Goal: Task Accomplishment & Management: Complete application form

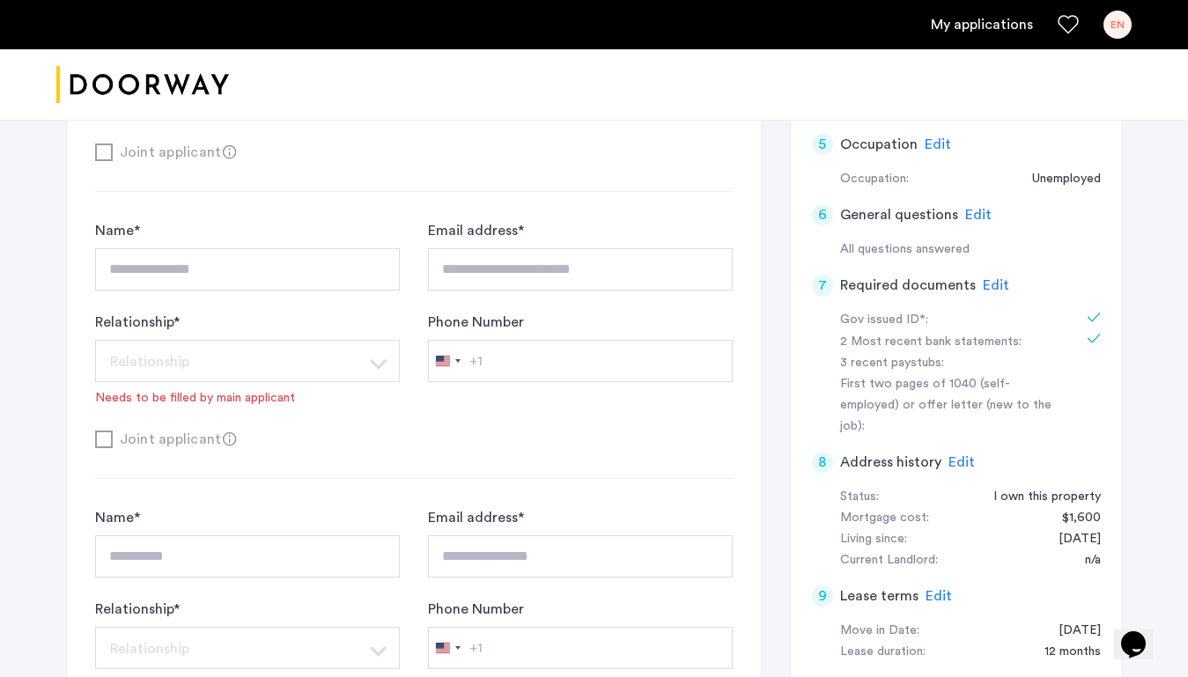
scroll to position [619, 0]
click at [996, 282] on span "Edit" at bounding box center [996, 283] width 26 height 14
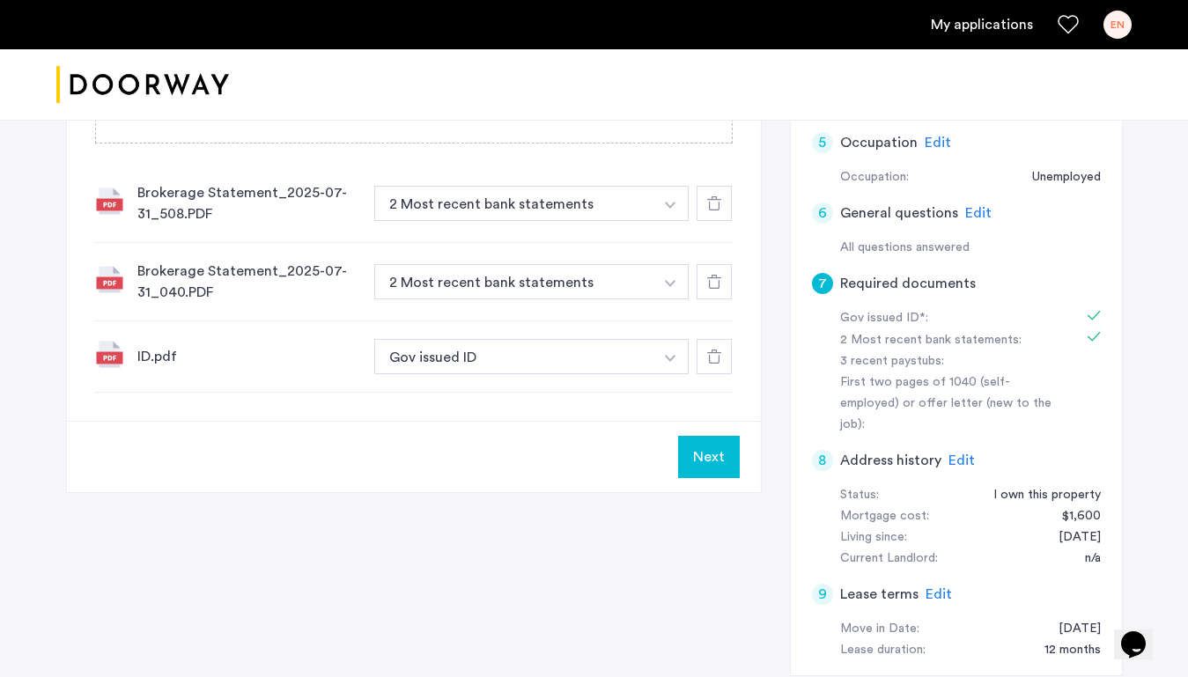
click at [721, 205] on div at bounding box center [713, 203] width 35 height 35
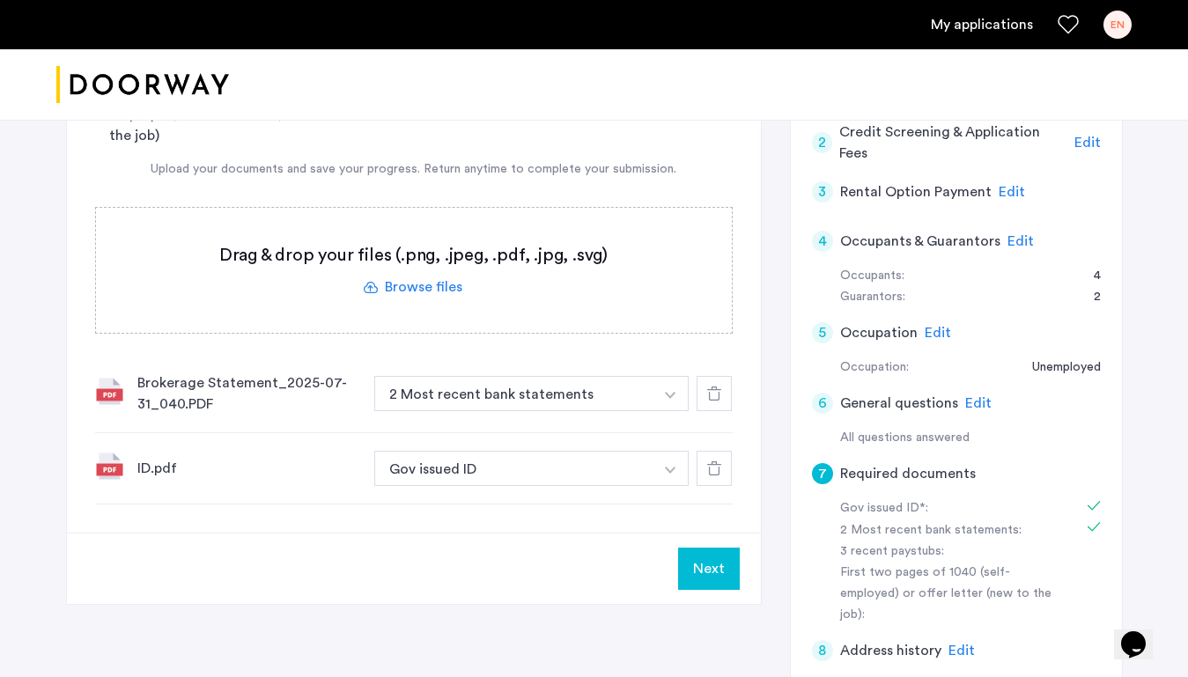
scroll to position [415, 0]
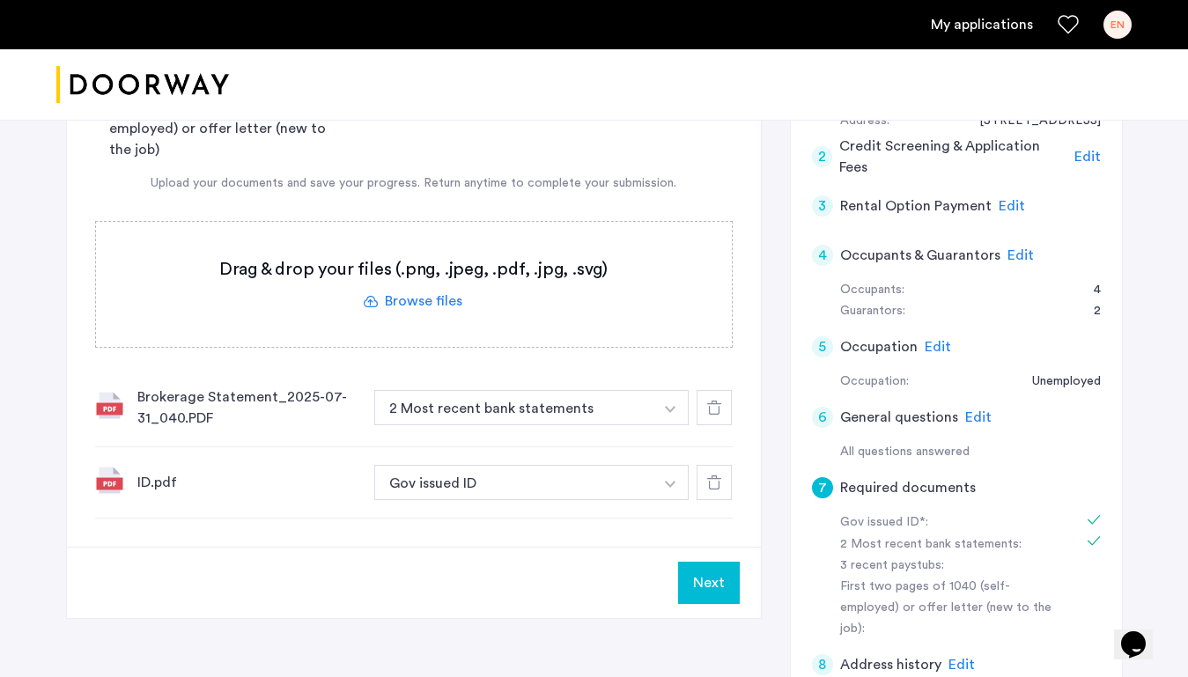
click at [439, 300] on label at bounding box center [414, 284] width 636 height 125
click at [0, 0] on input "file" at bounding box center [0, 0] width 0 height 0
click at [450, 299] on label at bounding box center [414, 284] width 636 height 125
click at [0, 0] on input "file" at bounding box center [0, 0] width 0 height 0
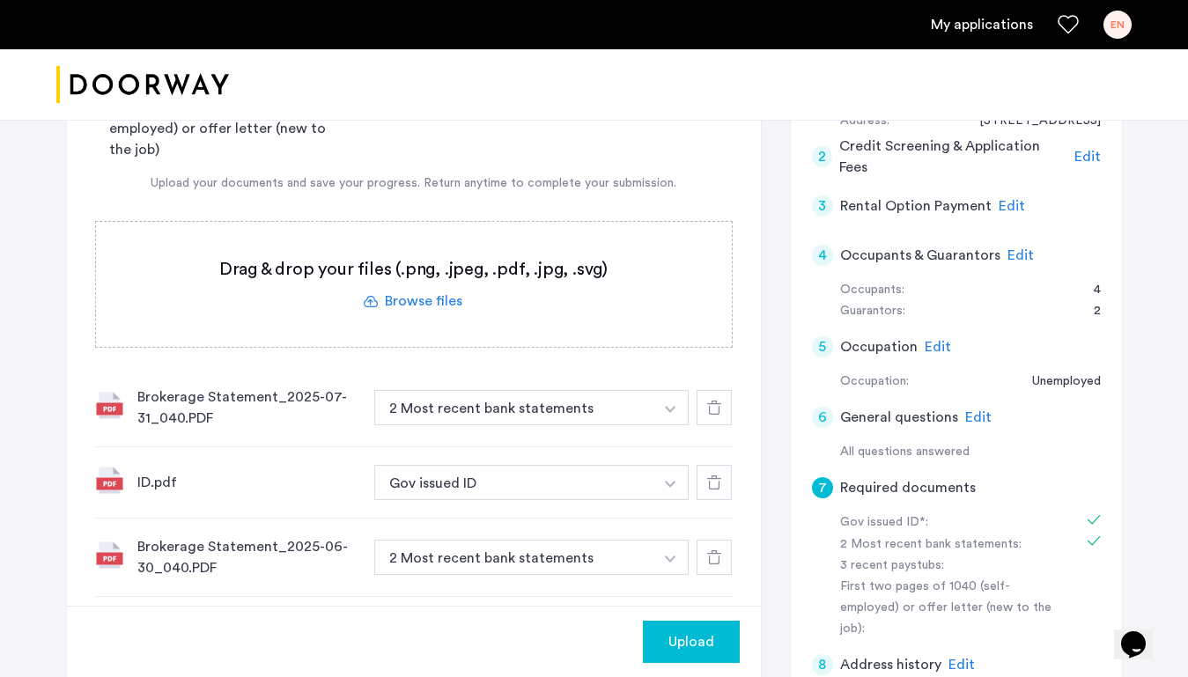
click at [657, 425] on button "button" at bounding box center [670, 407] width 36 height 35
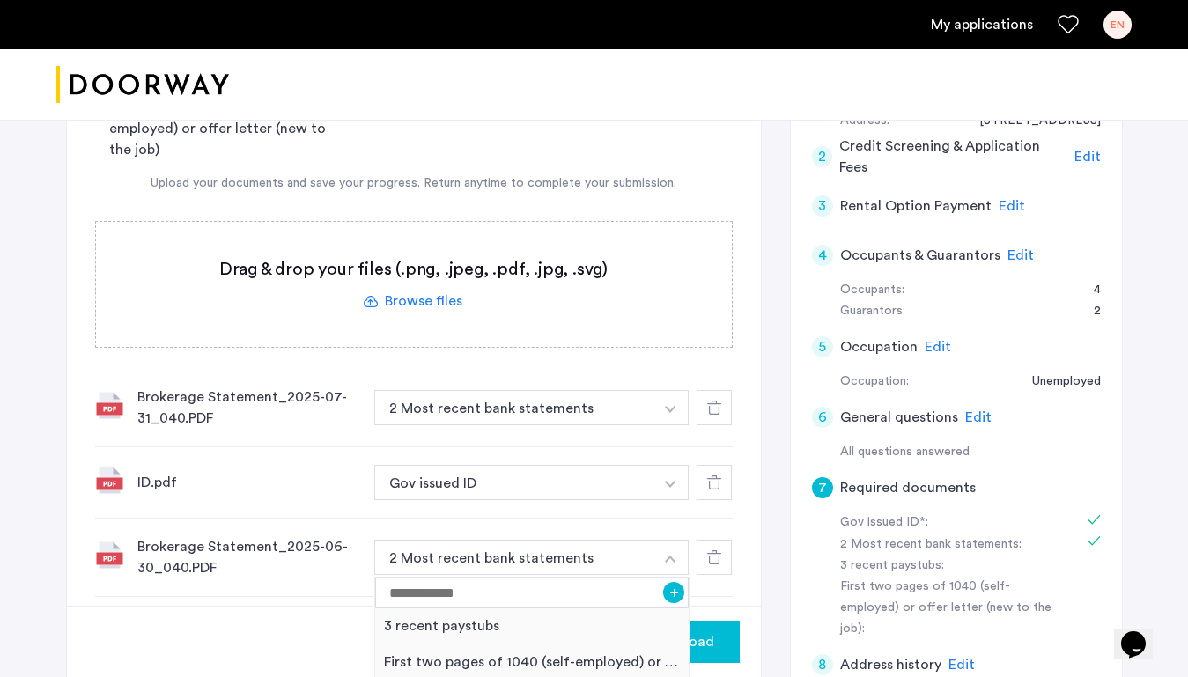
click at [317, 429] on div "Brokerage Statement_2025-07-31_040.PDF 2 Most recent bank statements + 3 recent…" at bounding box center [413, 408] width 637 height 78
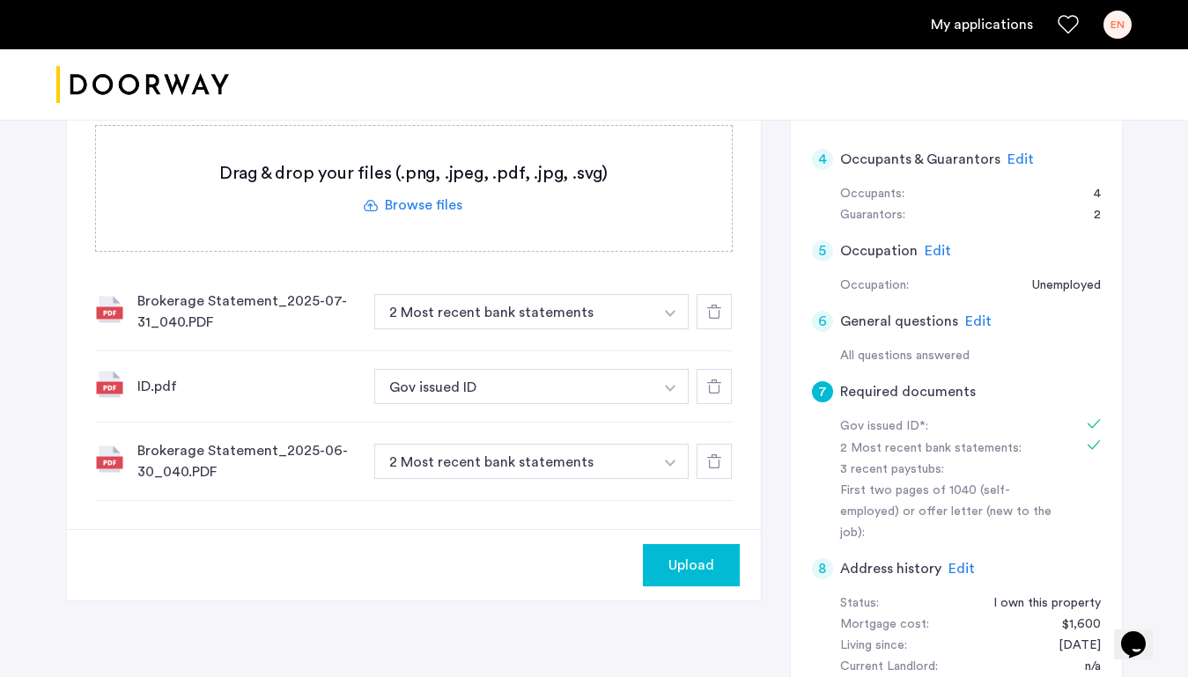
scroll to position [523, 0]
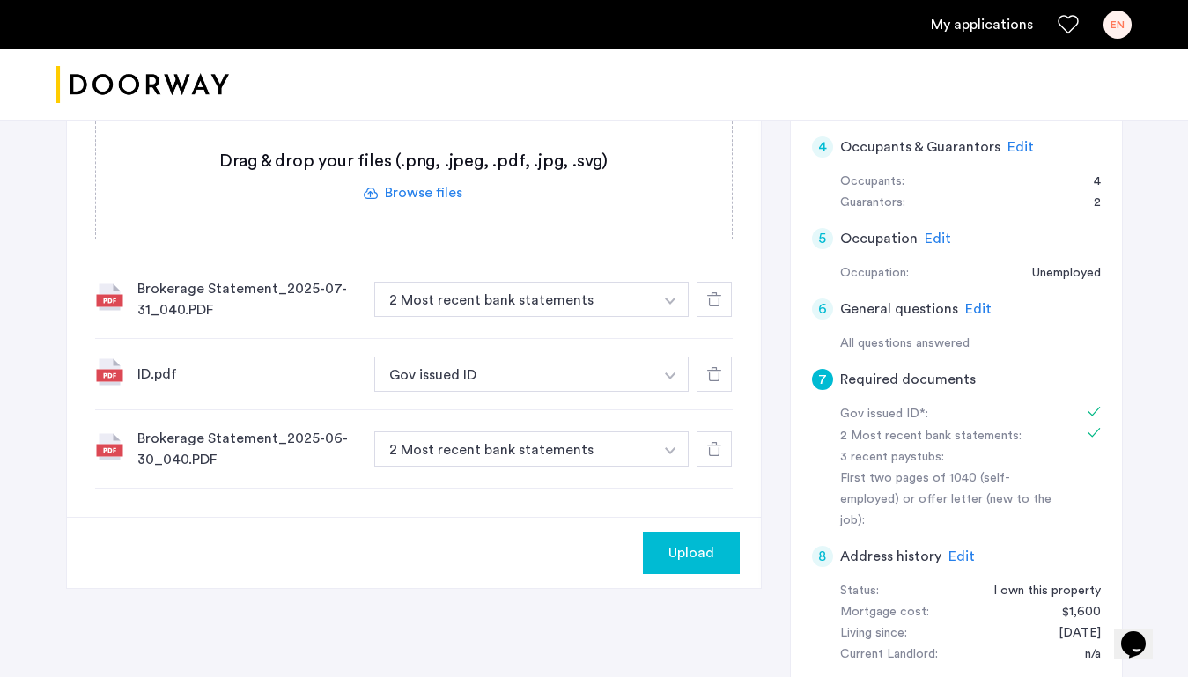
click at [705, 548] on span "Upload" at bounding box center [691, 552] width 46 height 21
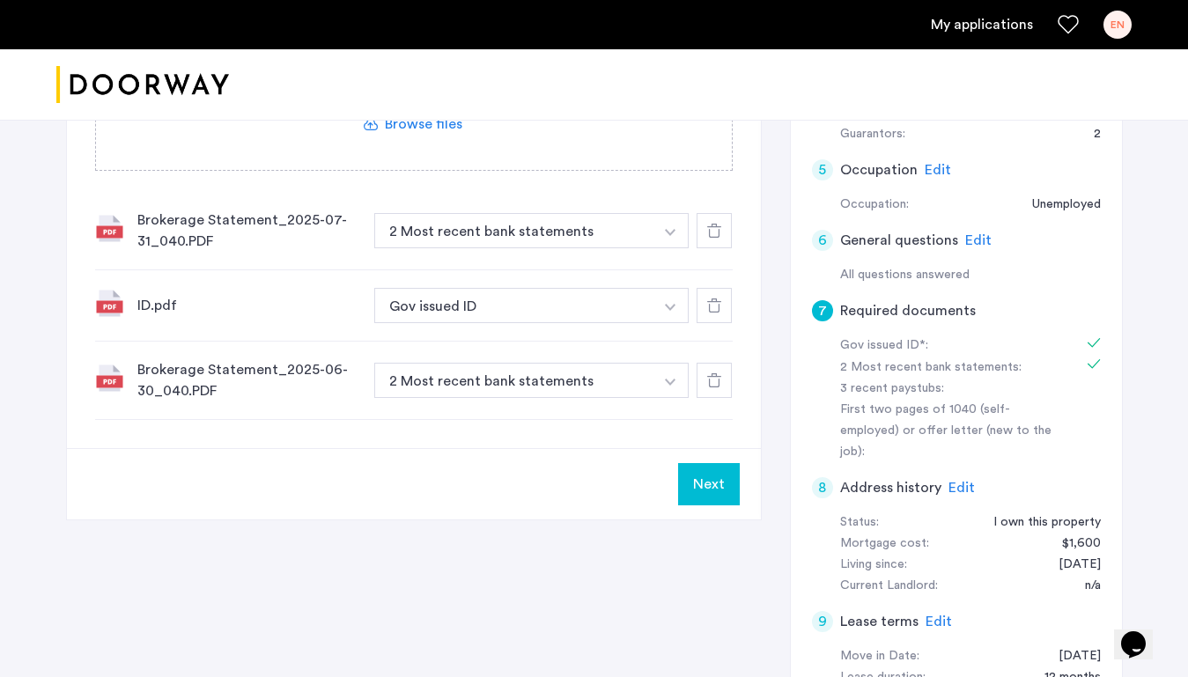
scroll to position [590, 0]
click at [665, 494] on div "Next" at bounding box center [414, 485] width 694 height 71
click at [703, 494] on button "Next" at bounding box center [709, 486] width 62 height 42
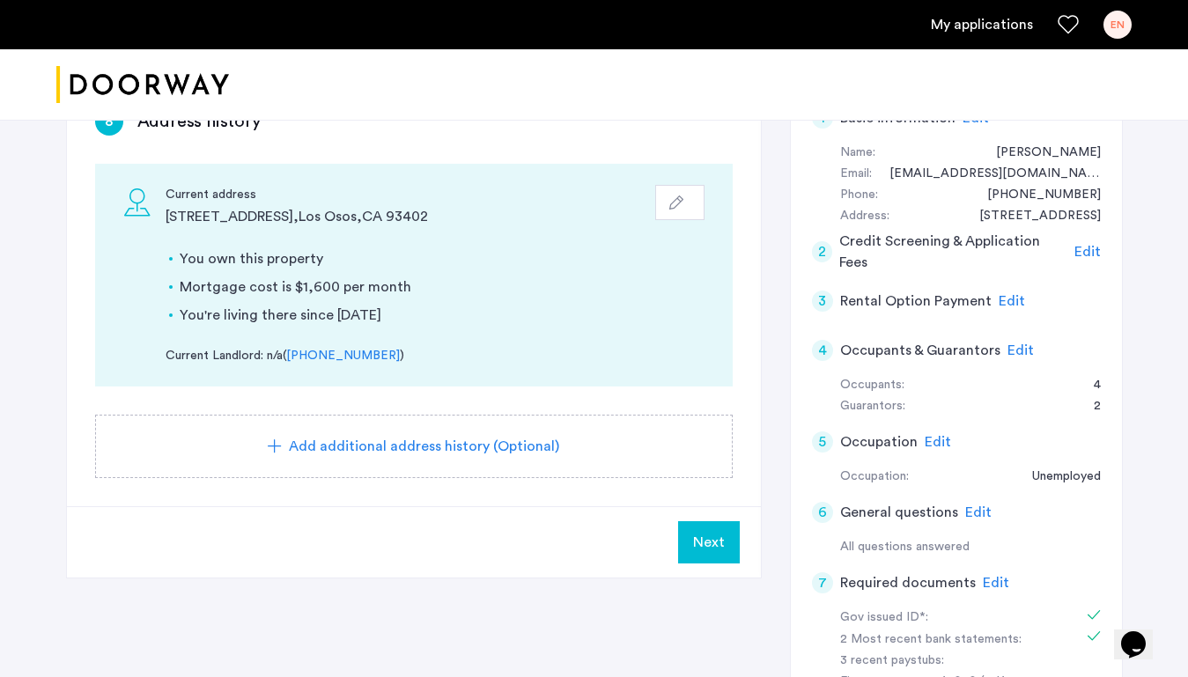
scroll to position [334, 0]
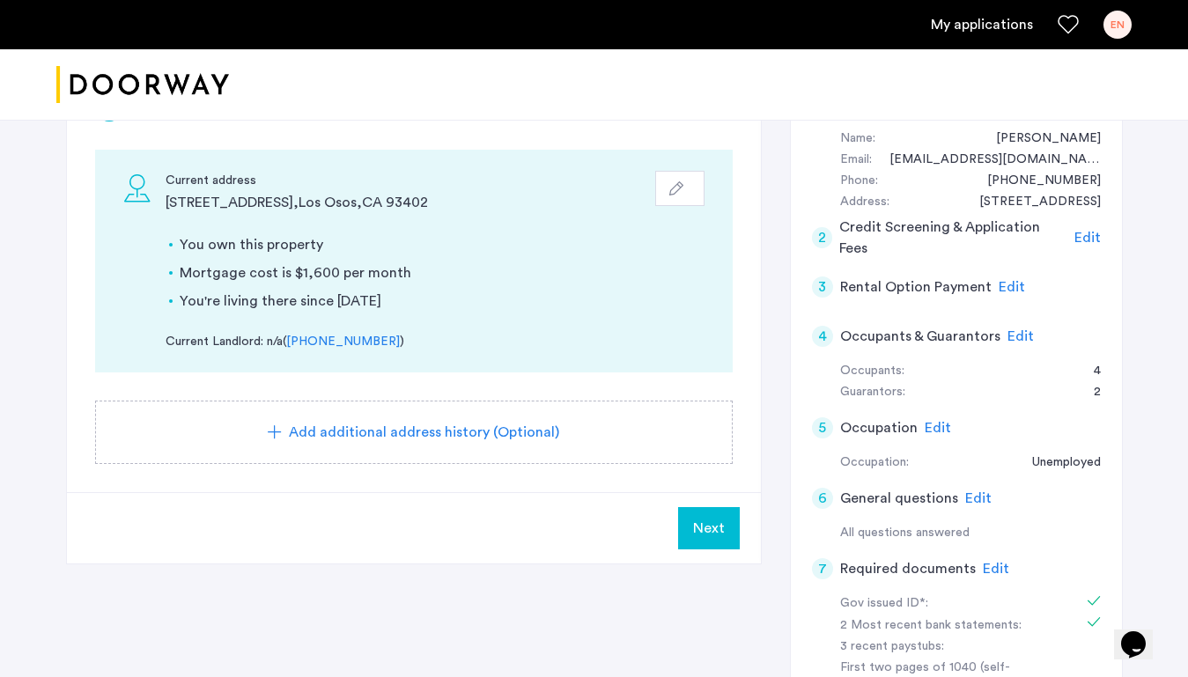
click at [1007, 337] on span "Edit" at bounding box center [1020, 336] width 26 height 14
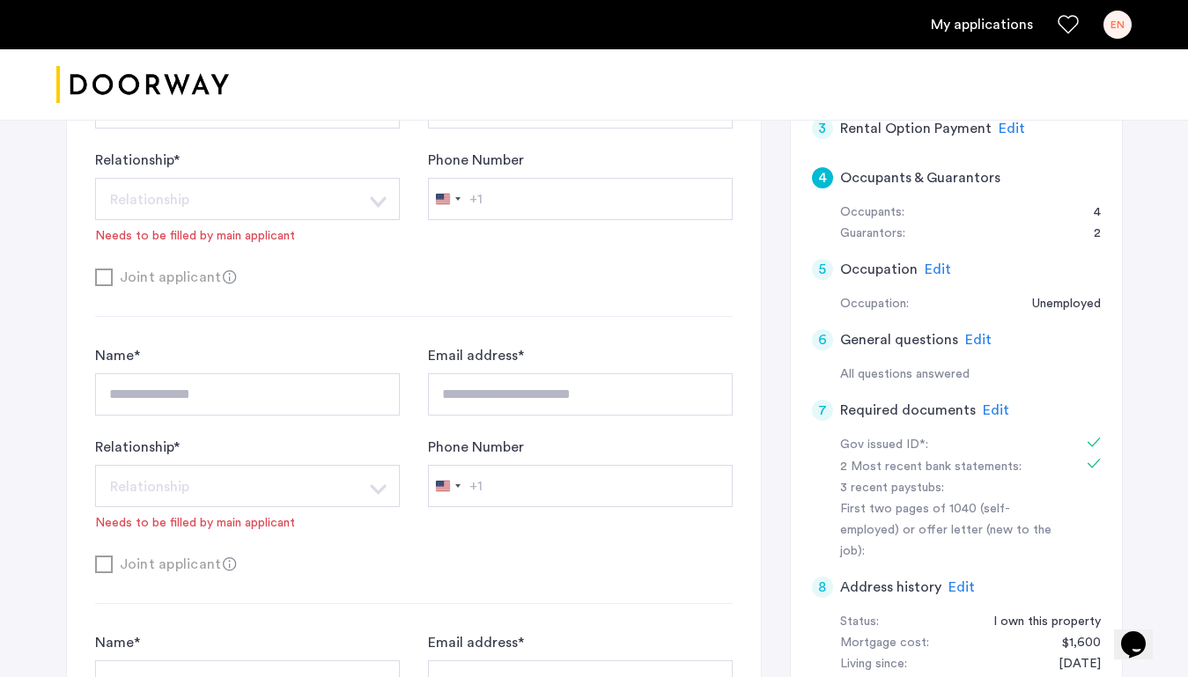
scroll to position [0, 0]
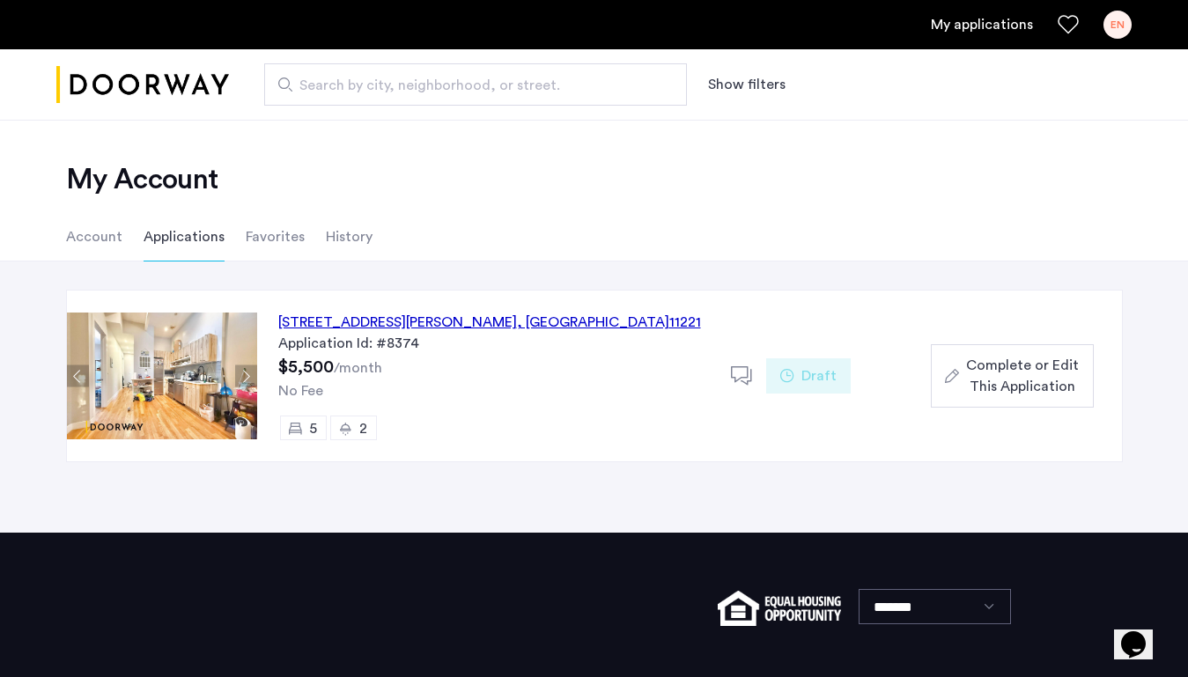
click at [537, 327] on span ", [GEOGRAPHIC_DATA]" at bounding box center [593, 322] width 152 height 14
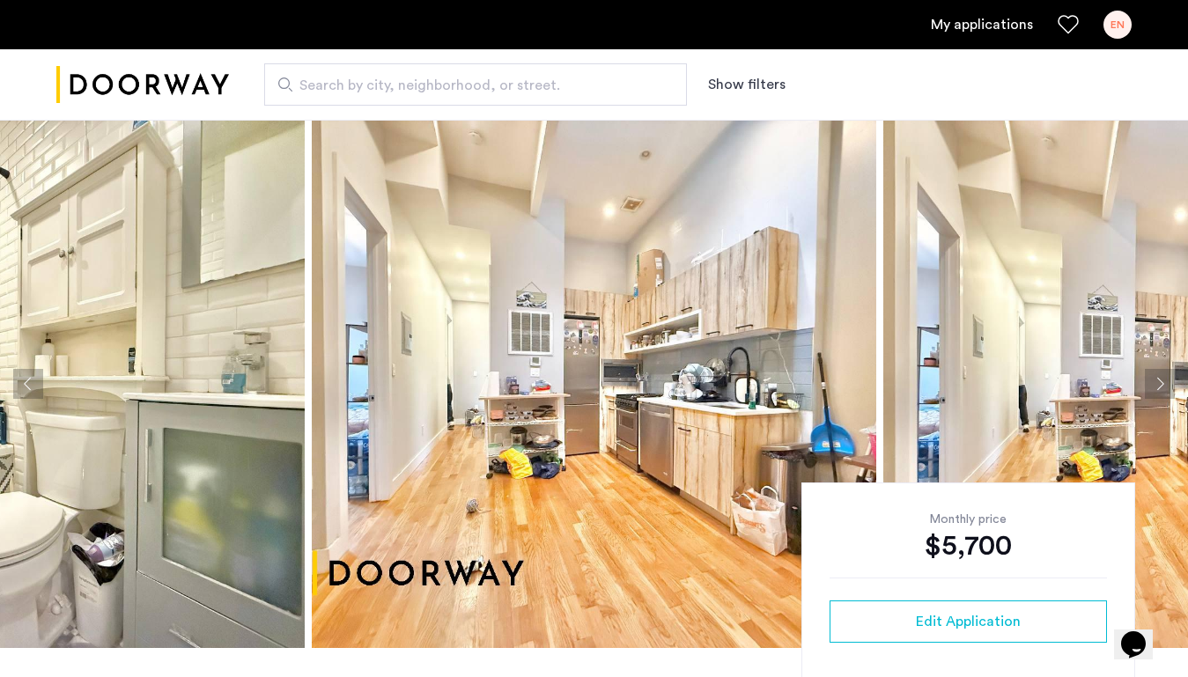
click at [994, 19] on link "My applications" at bounding box center [982, 24] width 102 height 21
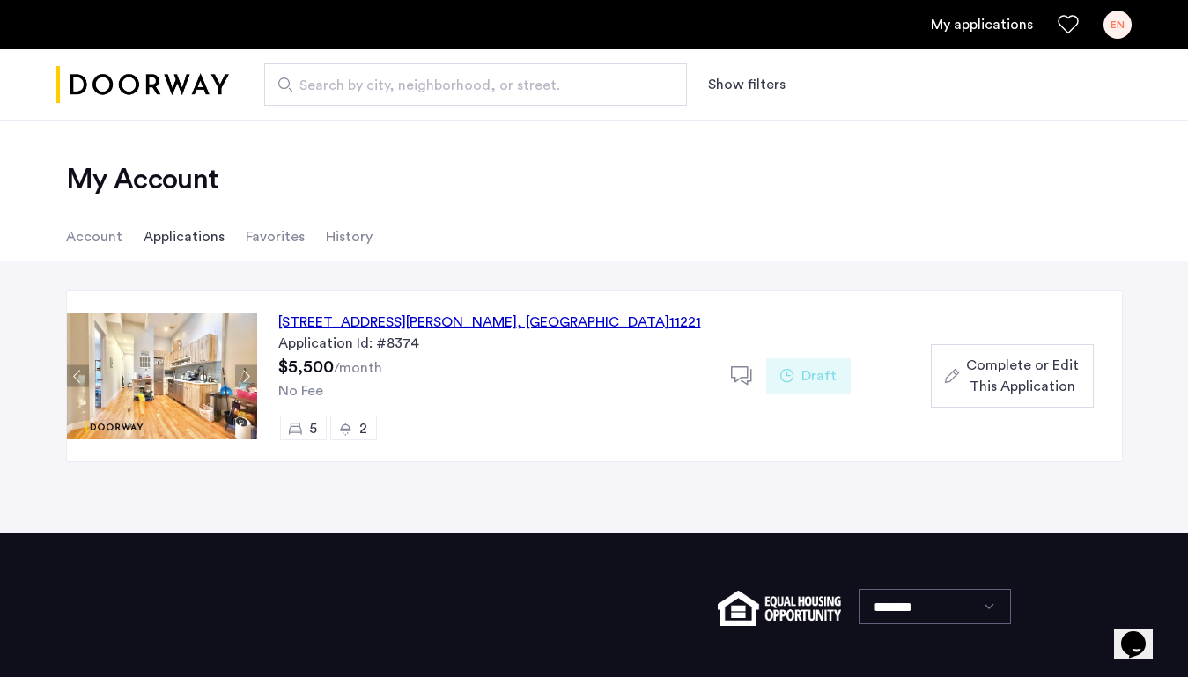
click at [509, 364] on div "[STREET_ADDRESS][PERSON_NAME] Application Id: #8374 $5,500 /month No Fee 5 2" at bounding box center [494, 376] width 474 height 171
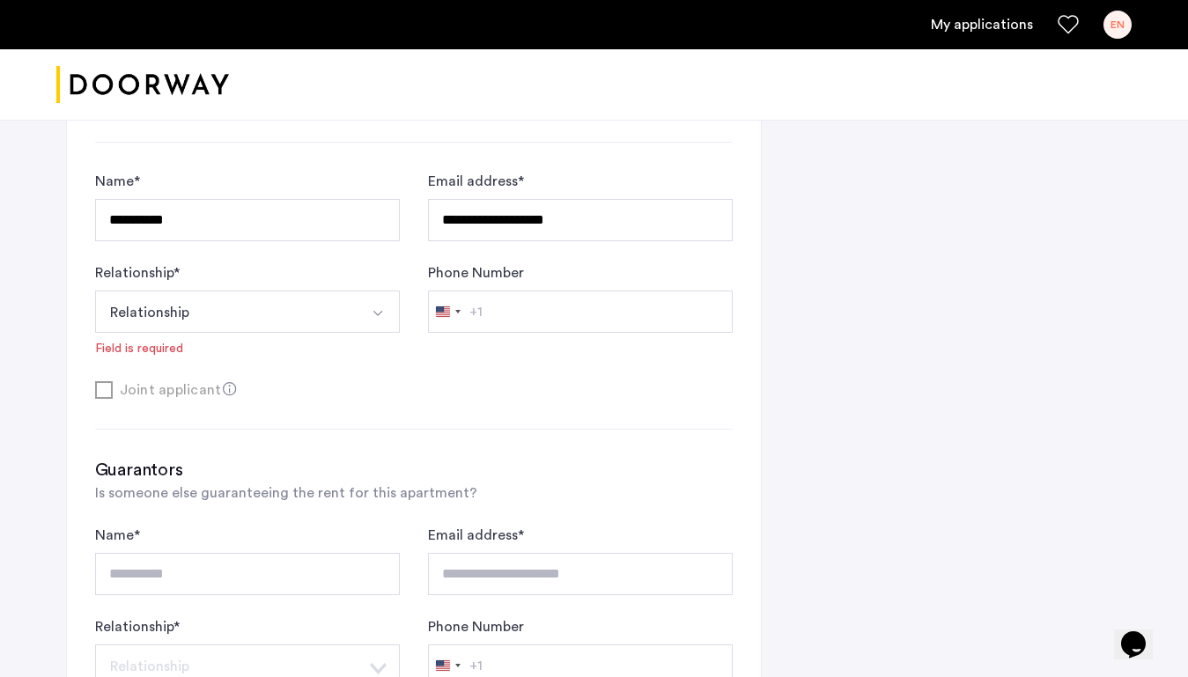
scroll to position [1219, 0]
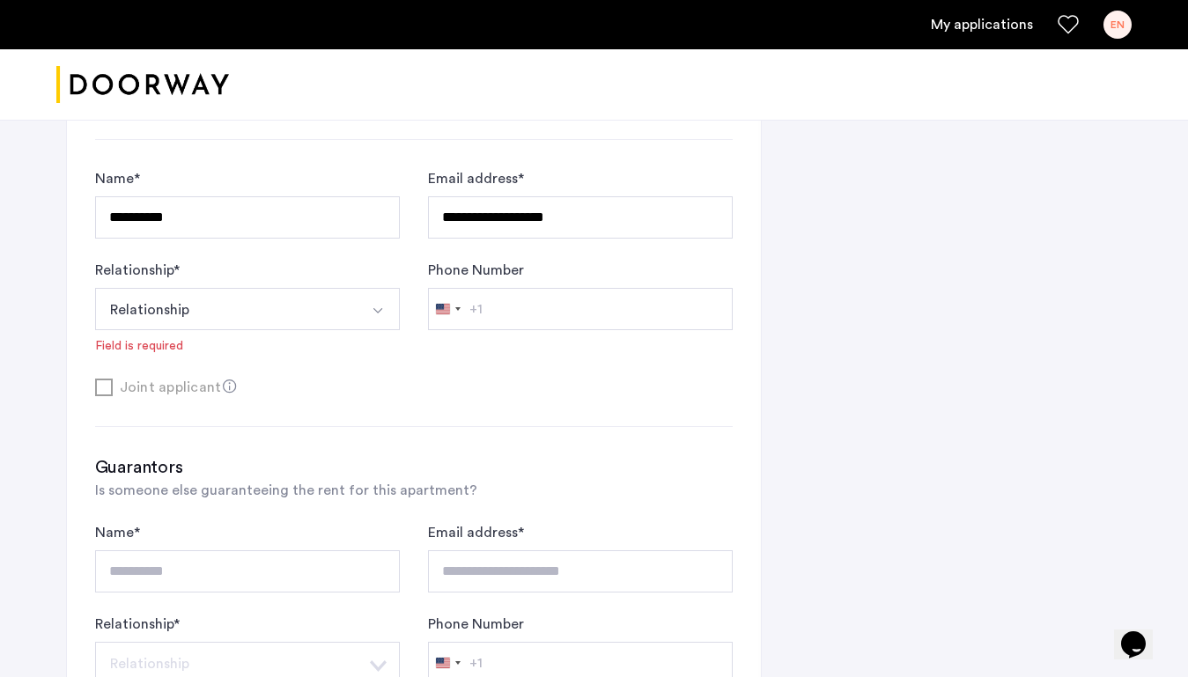
click at [359, 304] on button "Select option" at bounding box center [378, 309] width 42 height 42
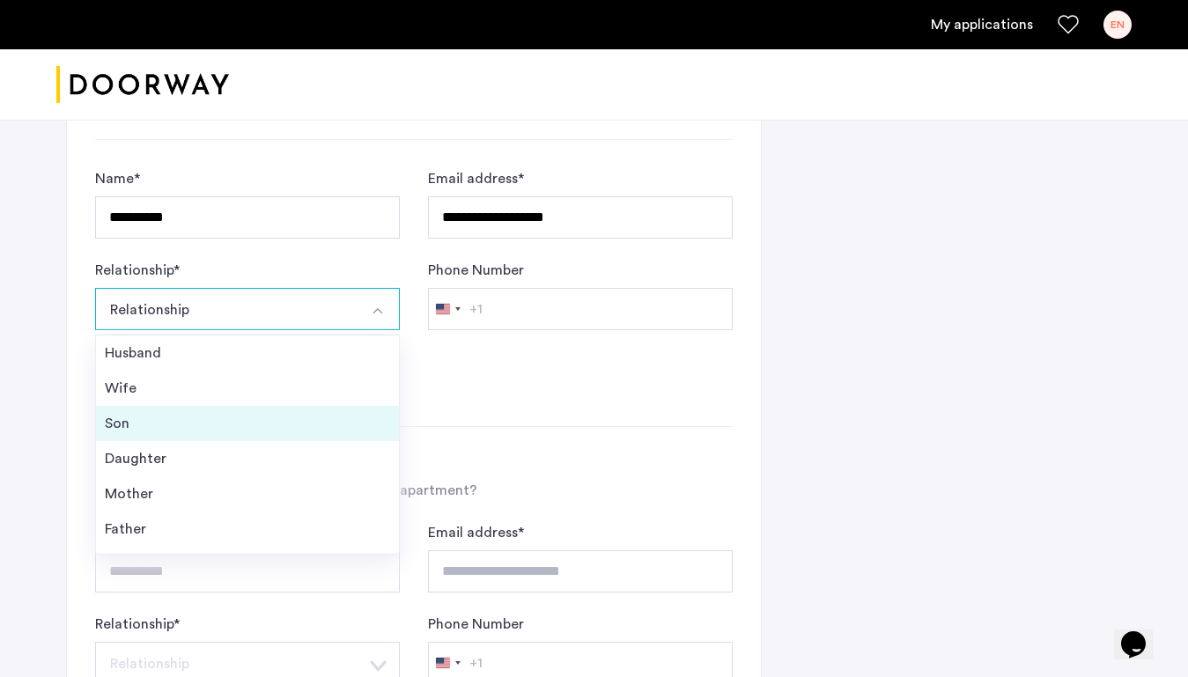
click at [296, 426] on div "Son" at bounding box center [247, 423] width 285 height 21
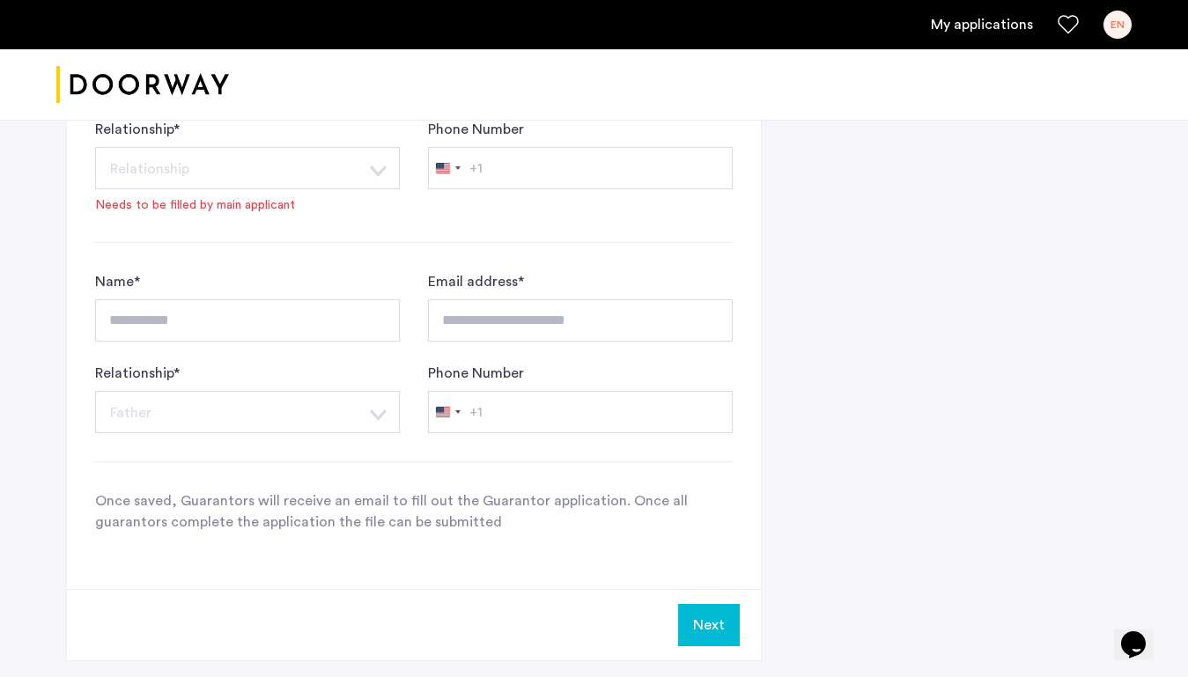
scroll to position [1924, 0]
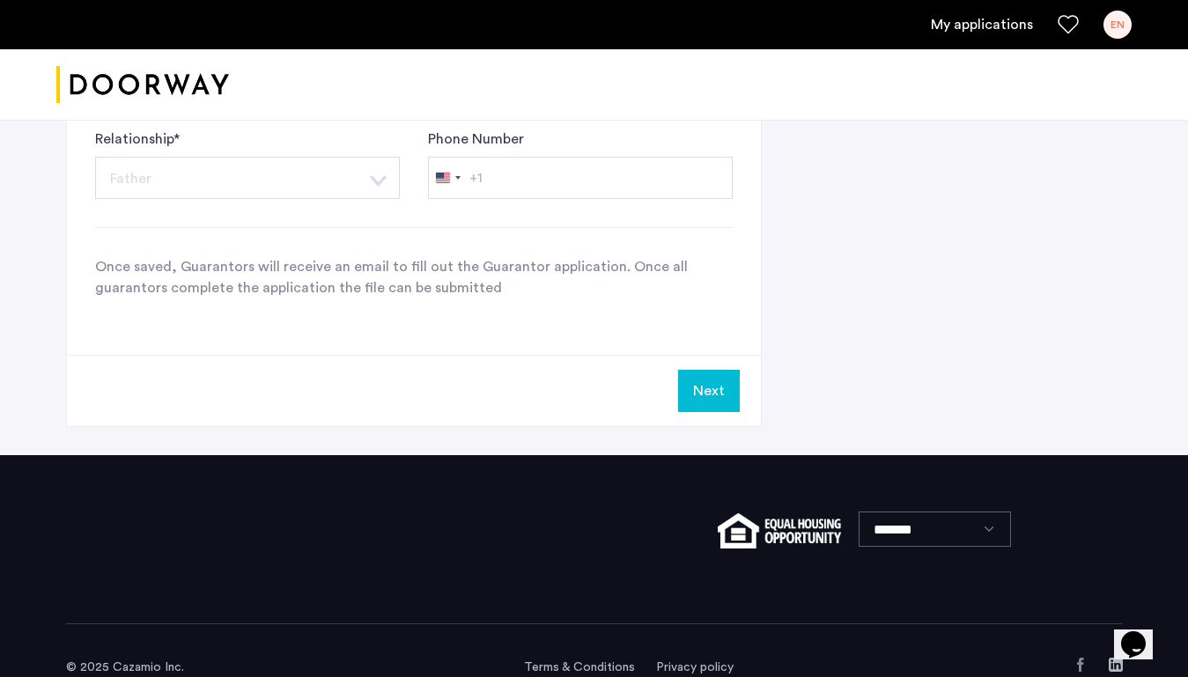
click at [719, 407] on button "Next" at bounding box center [709, 391] width 62 height 42
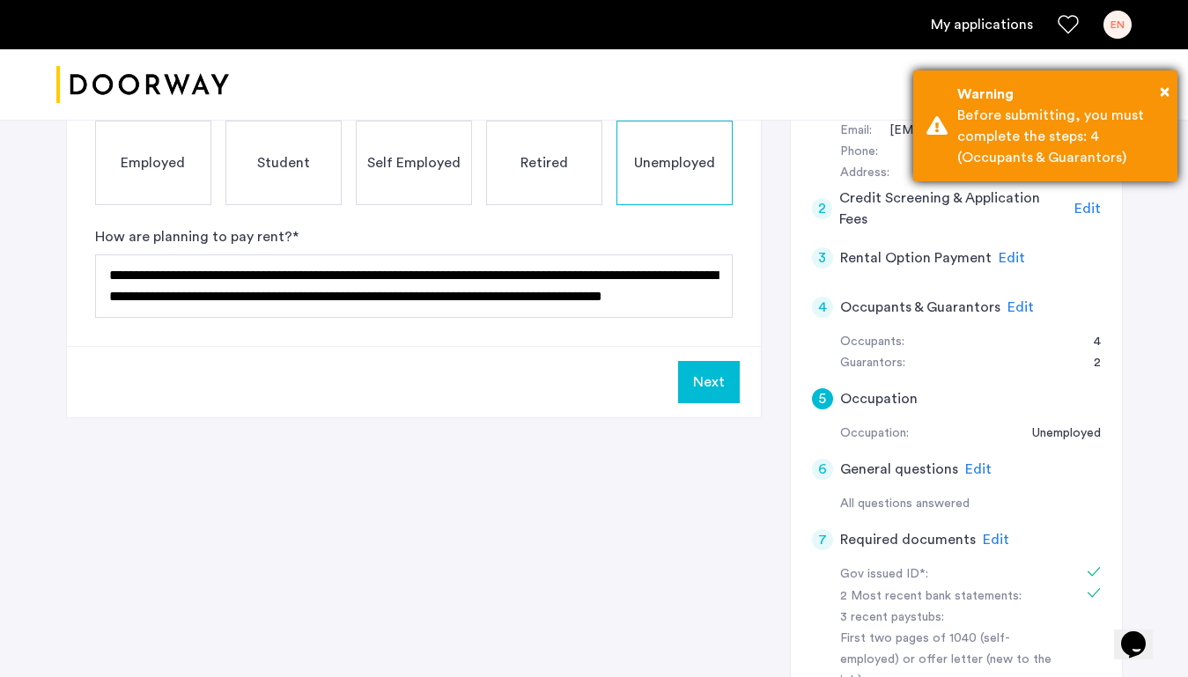
scroll to position [358, 0]
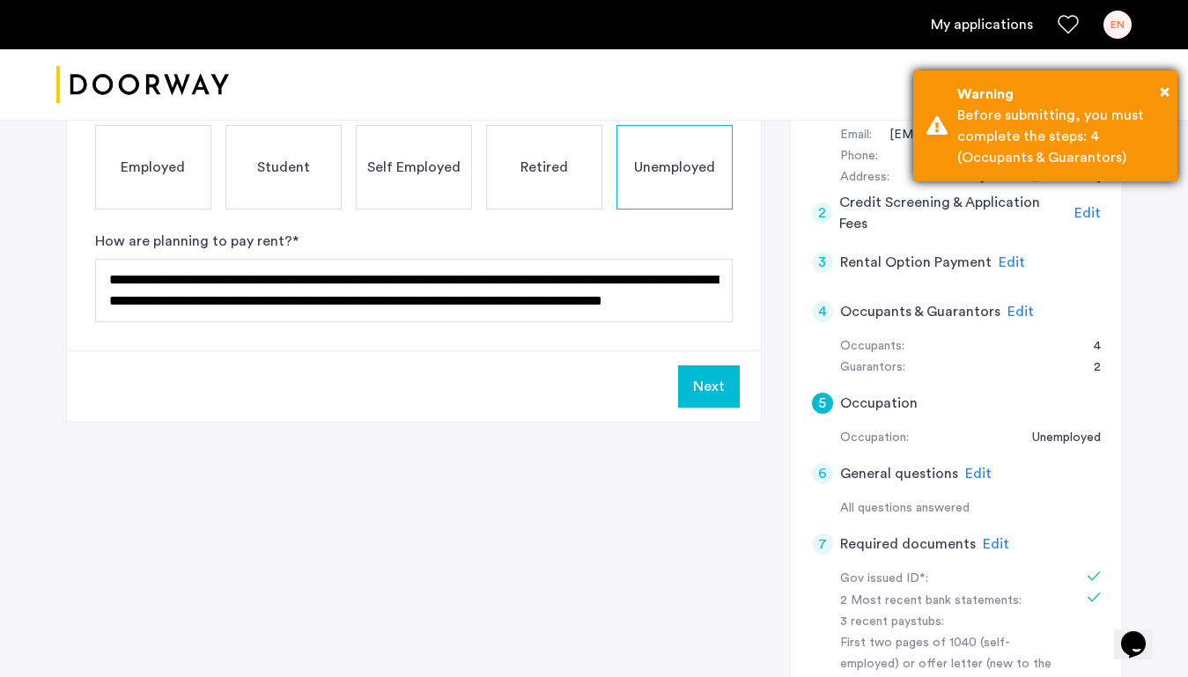
click at [1101, 144] on div "Before submitting, you must complete the steps: 4 (Occupants & Guarantors)" at bounding box center [1060, 136] width 207 height 63
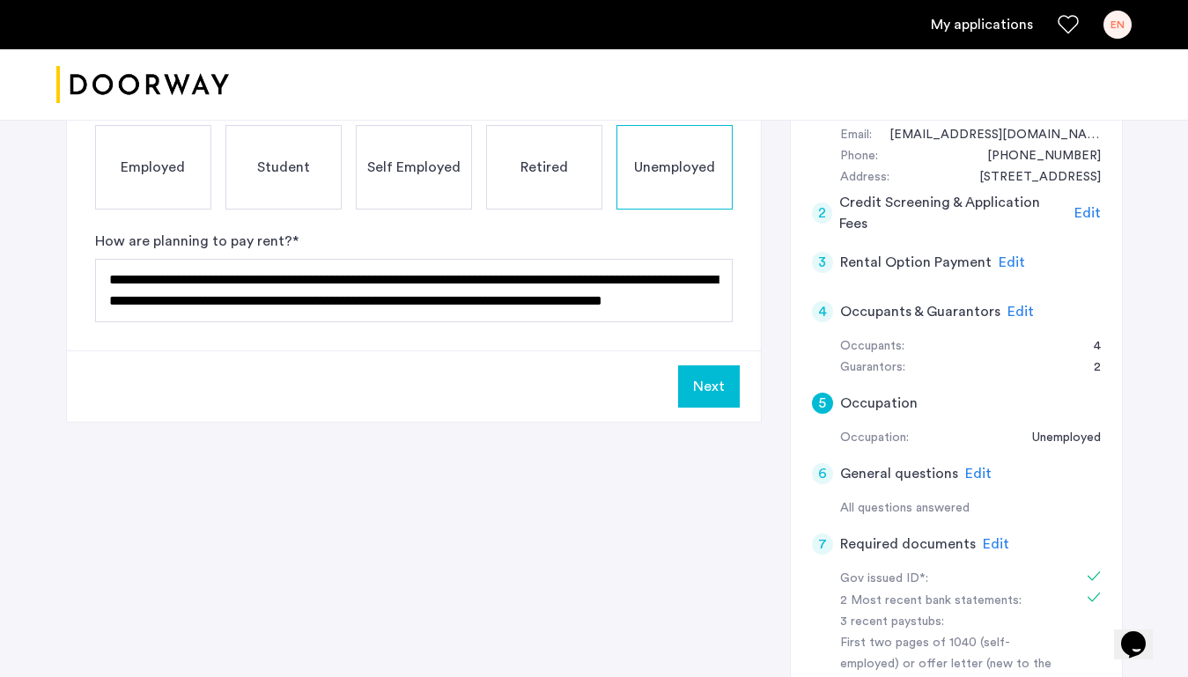
click at [1015, 307] on span "Edit" at bounding box center [1020, 312] width 26 height 14
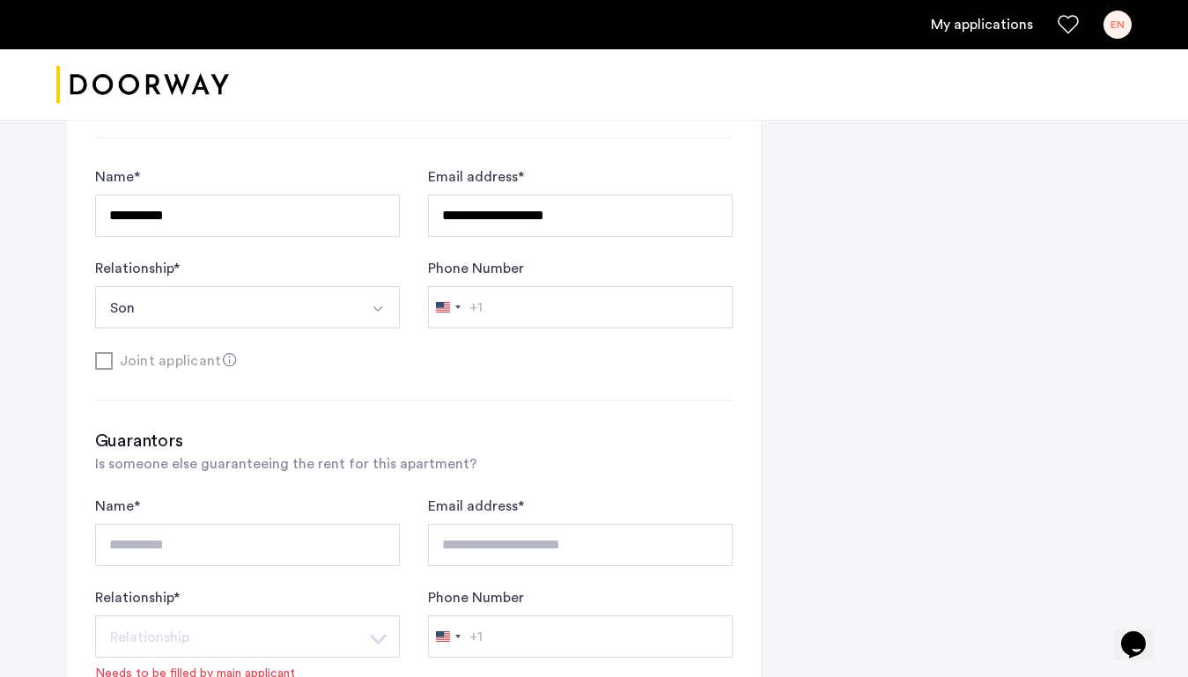
scroll to position [1223, 0]
click at [377, 314] on img "Select option" at bounding box center [378, 307] width 14 height 14
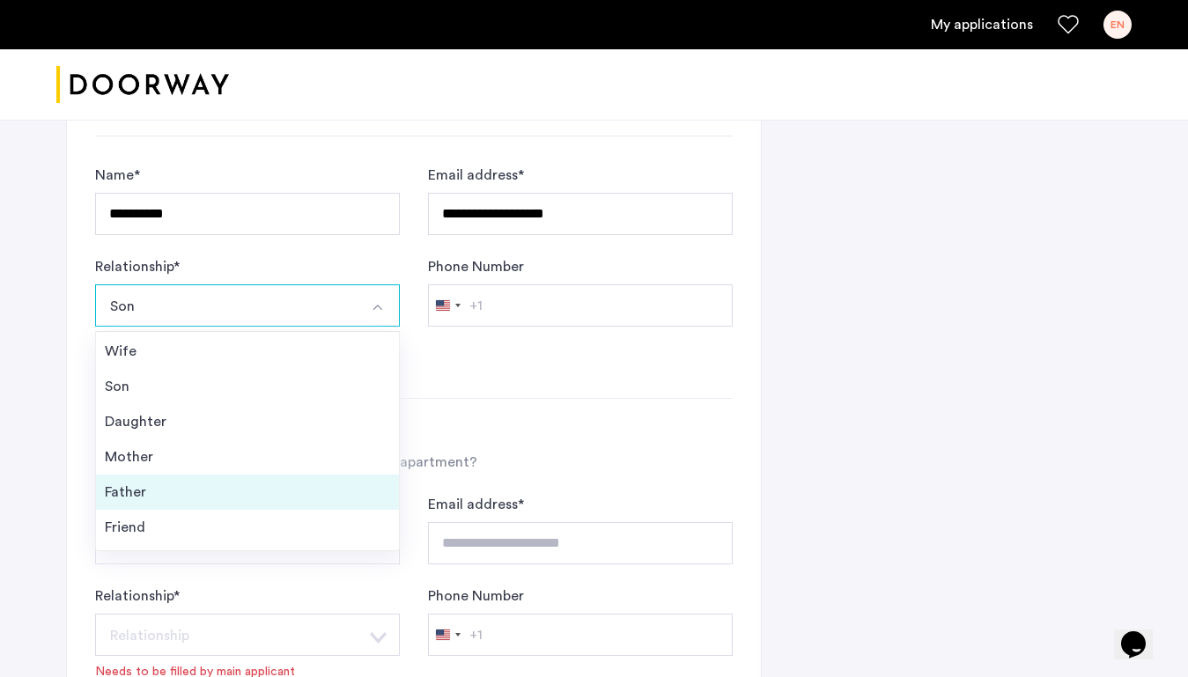
scroll to position [63, 0]
click at [299, 496] on div "Friend" at bounding box center [247, 497] width 285 height 21
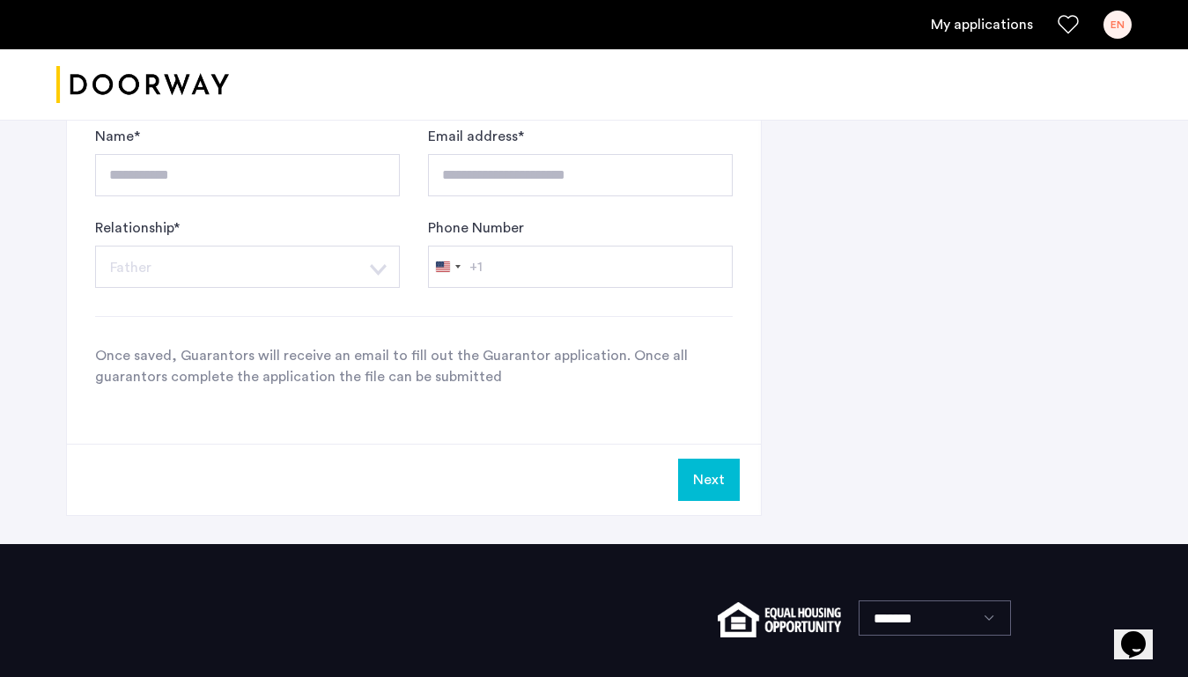
scroll to position [1800, 0]
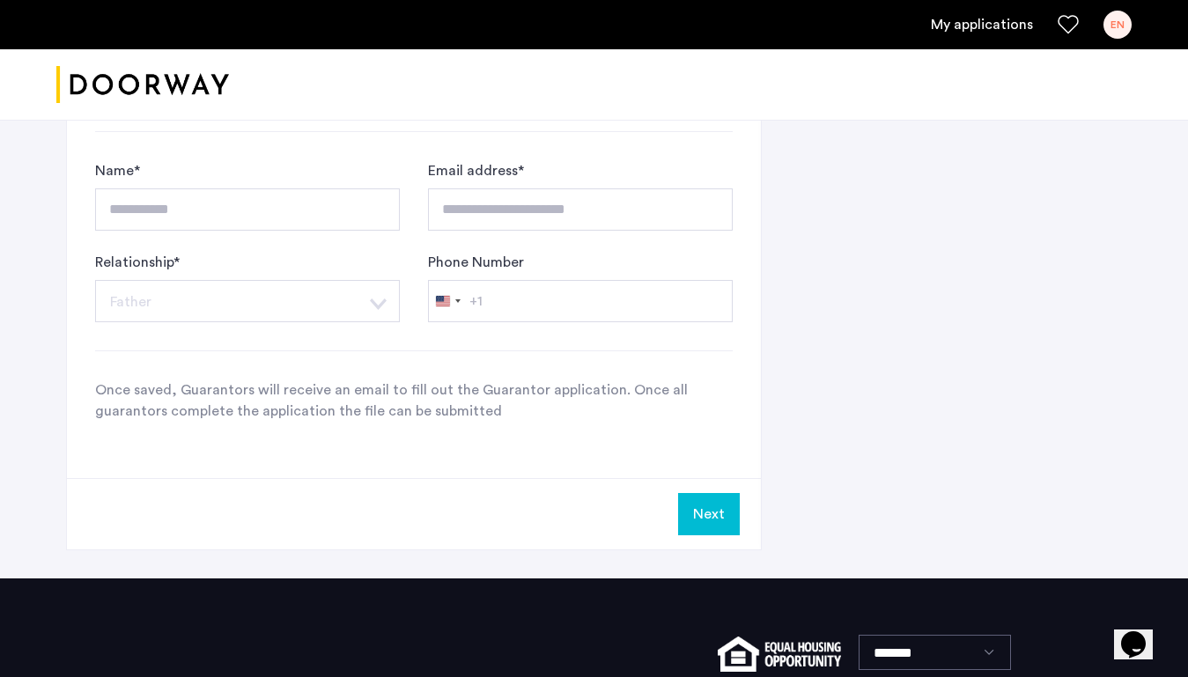
click at [705, 503] on button "Next" at bounding box center [709, 514] width 62 height 42
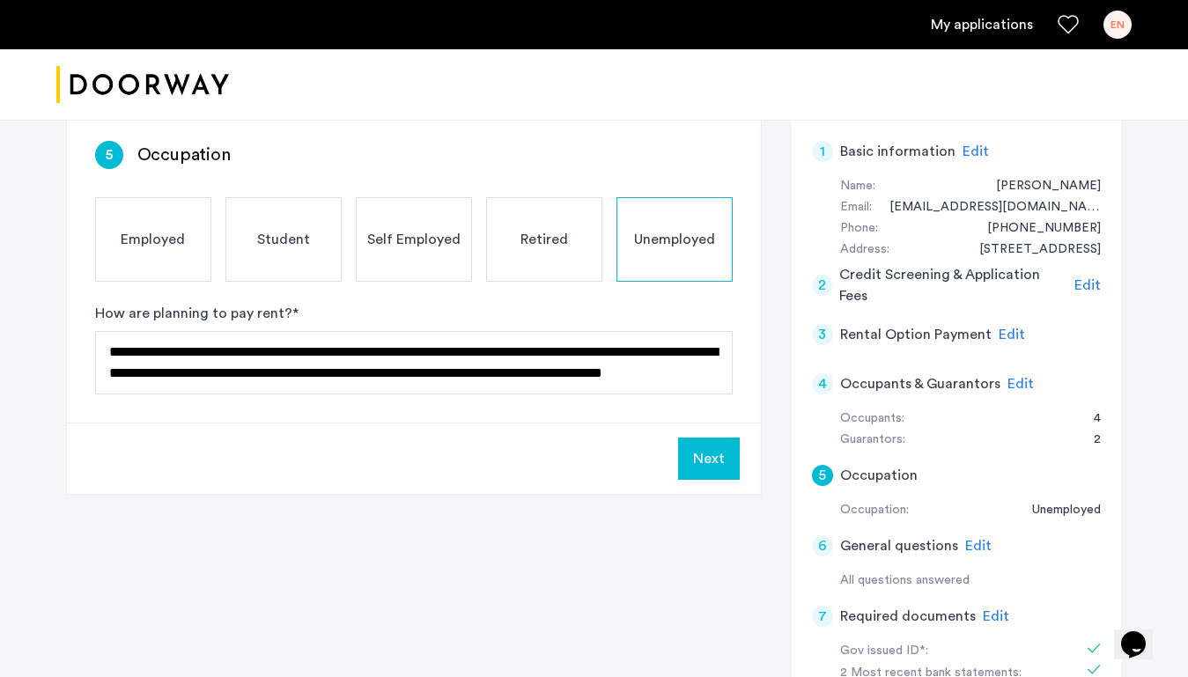
scroll to position [305, 0]
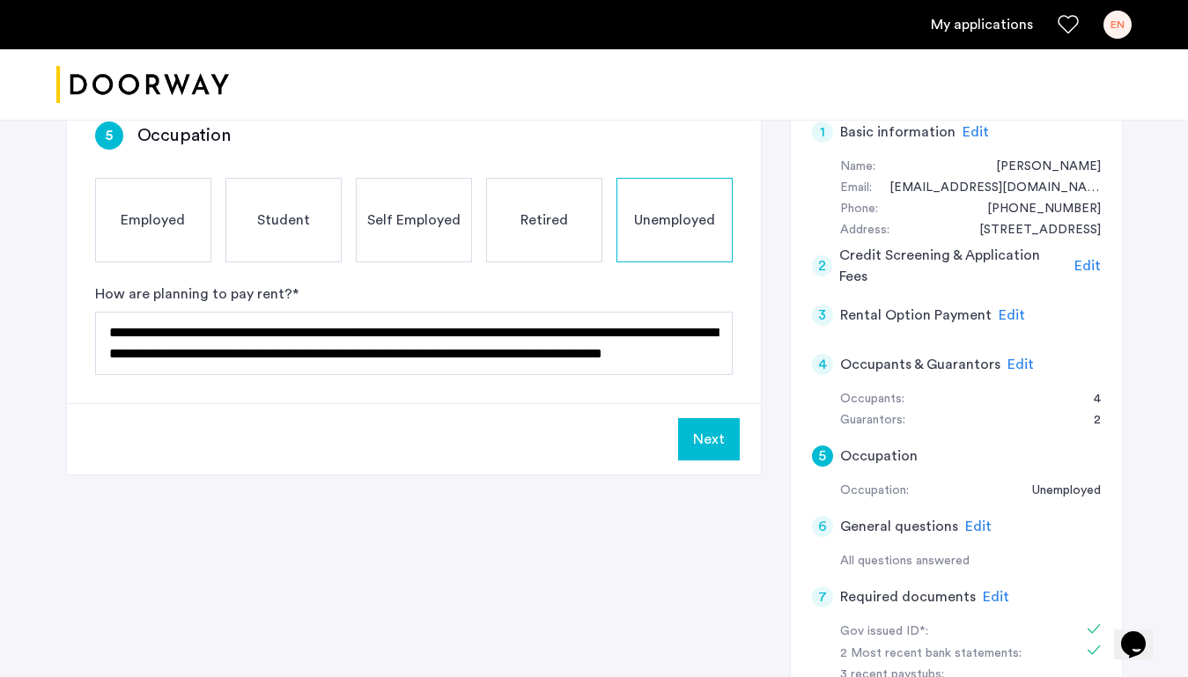
click at [714, 440] on button "Next" at bounding box center [709, 439] width 62 height 42
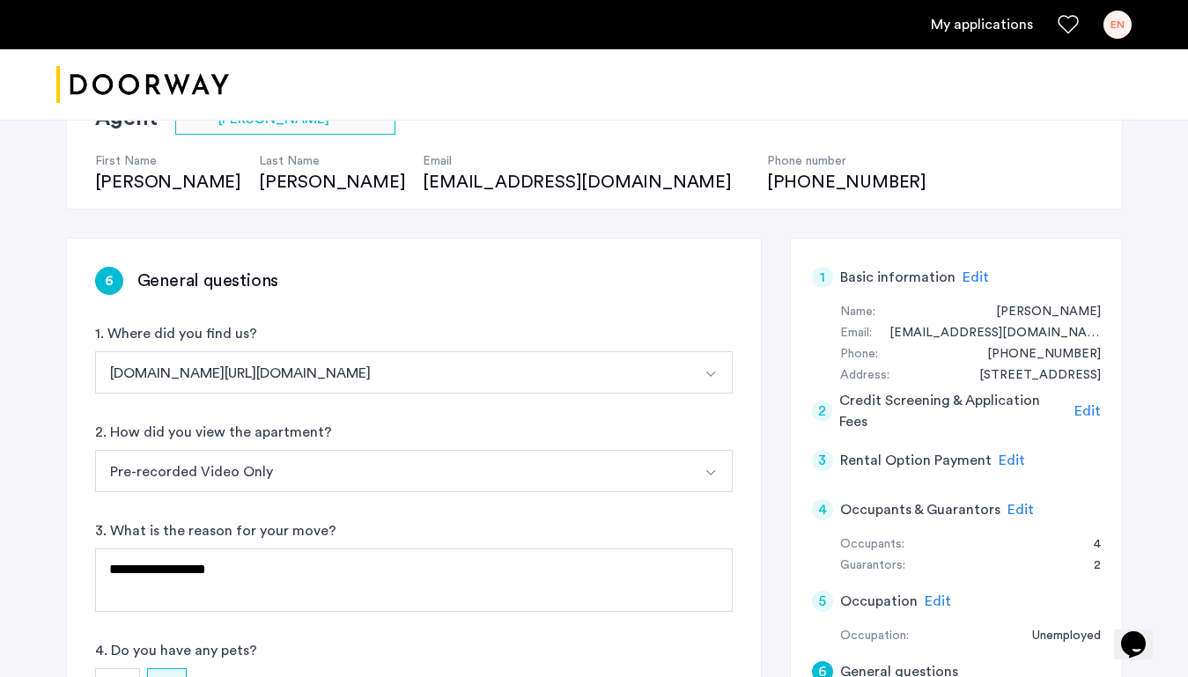
scroll to position [0, 0]
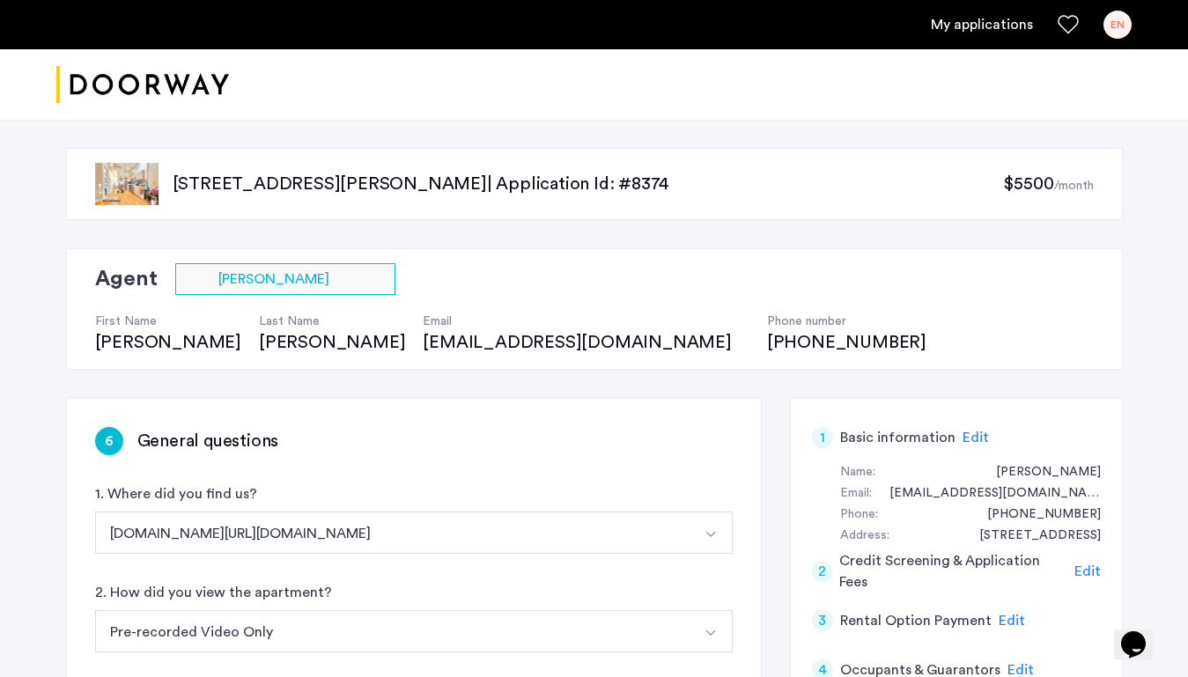
click at [1003, 31] on link "My applications" at bounding box center [982, 24] width 102 height 21
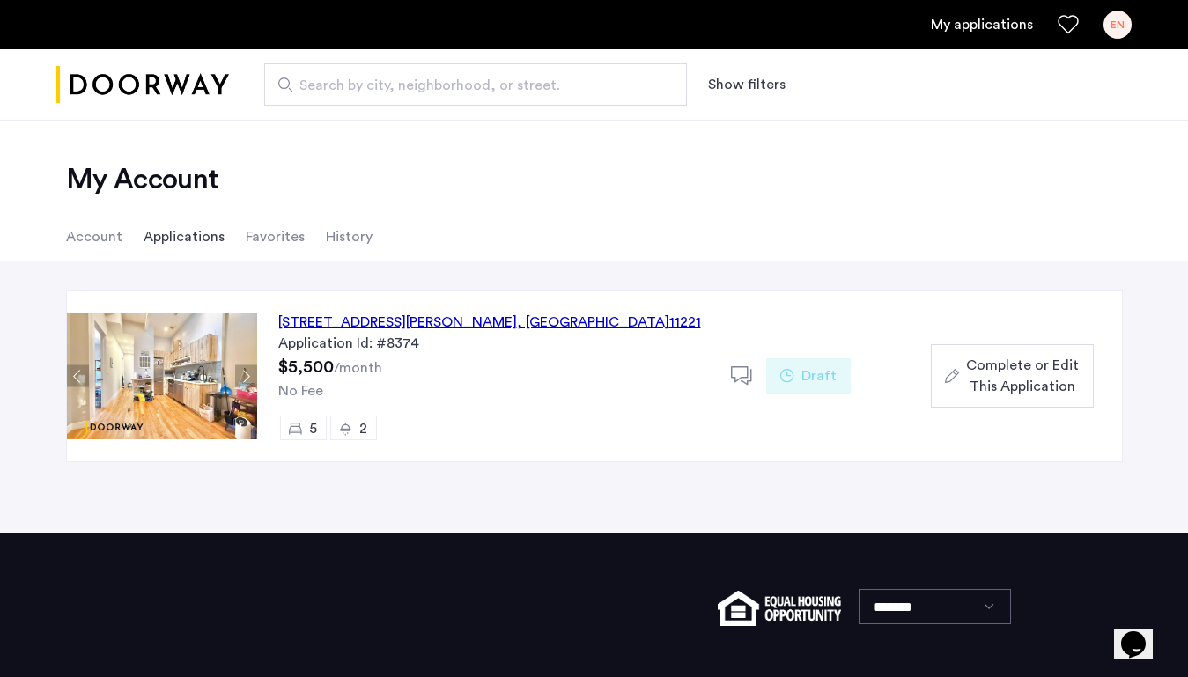
click at [424, 350] on div "Application Id: #8374" at bounding box center [493, 343] width 431 height 21
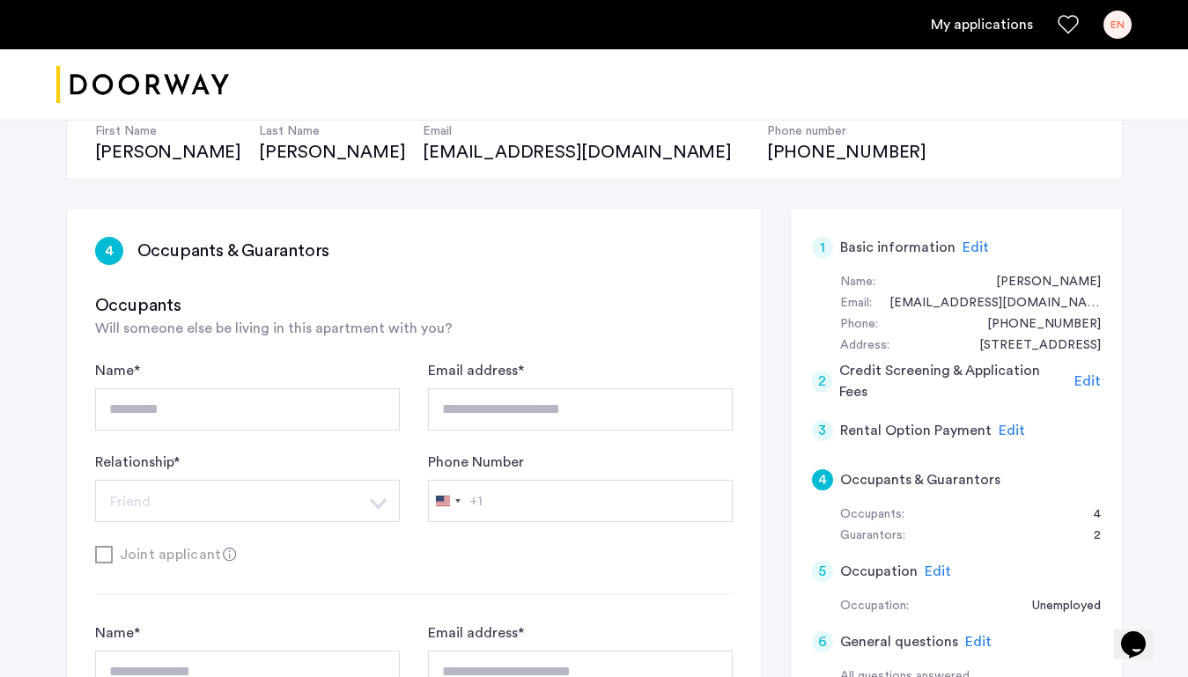
scroll to position [197, 0]
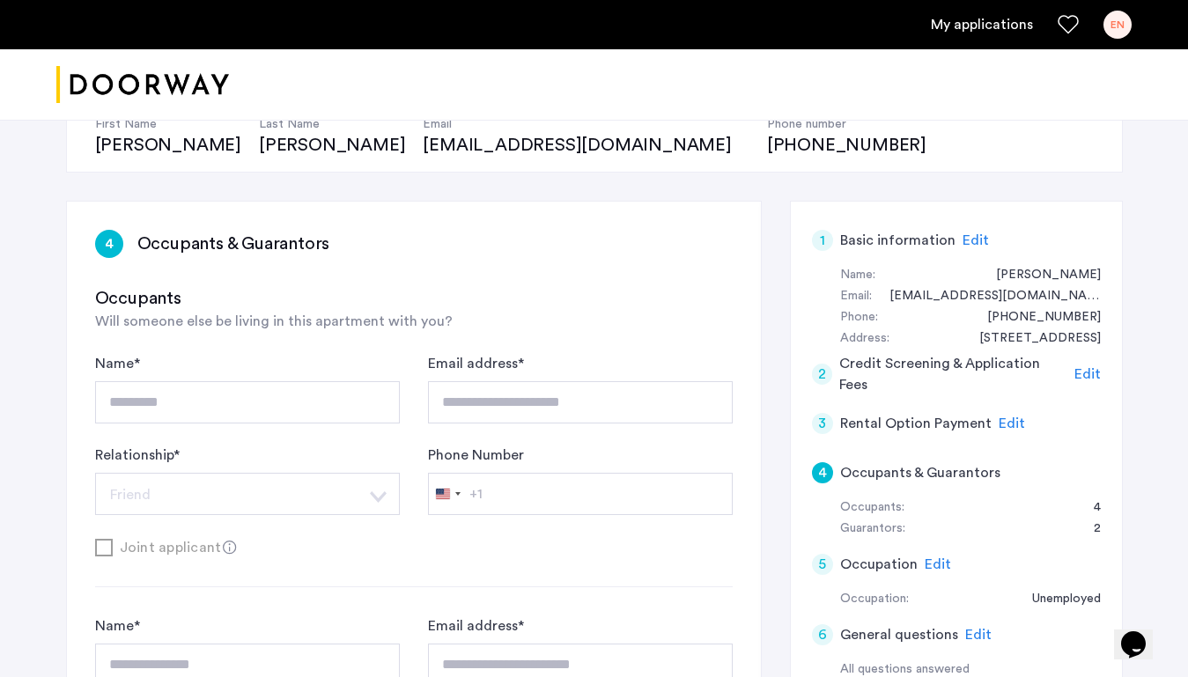
click at [922, 474] on h5 "Occupants & Guarantors" at bounding box center [920, 472] width 160 height 21
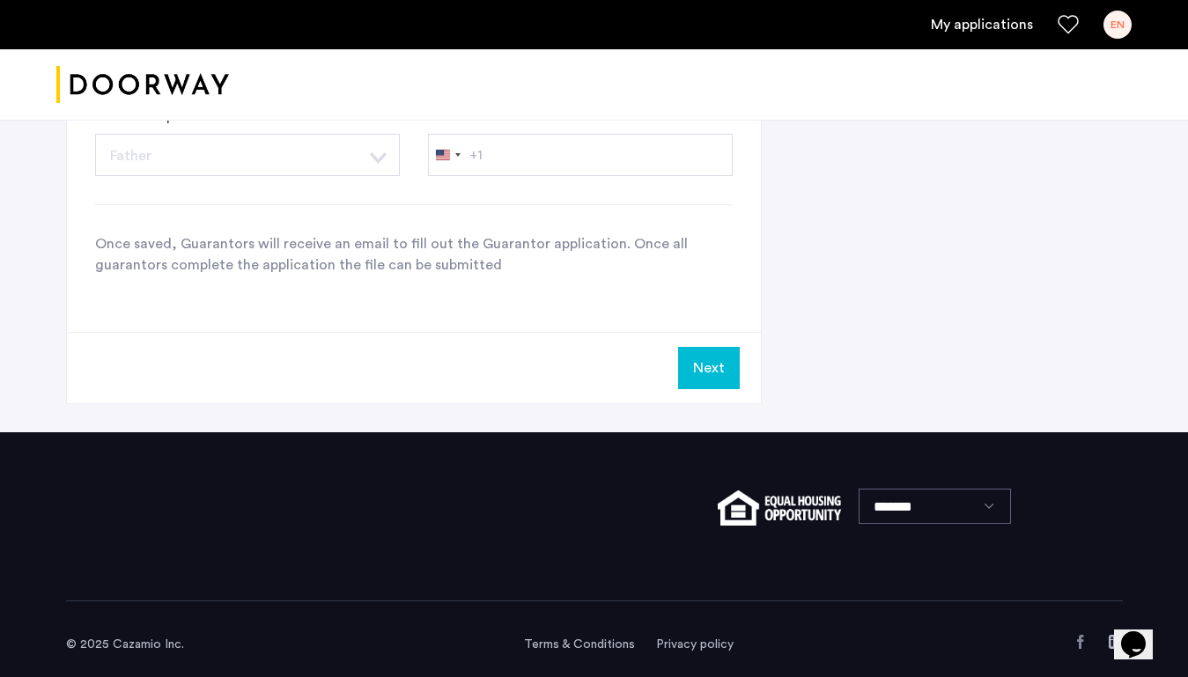
scroll to position [1959, 0]
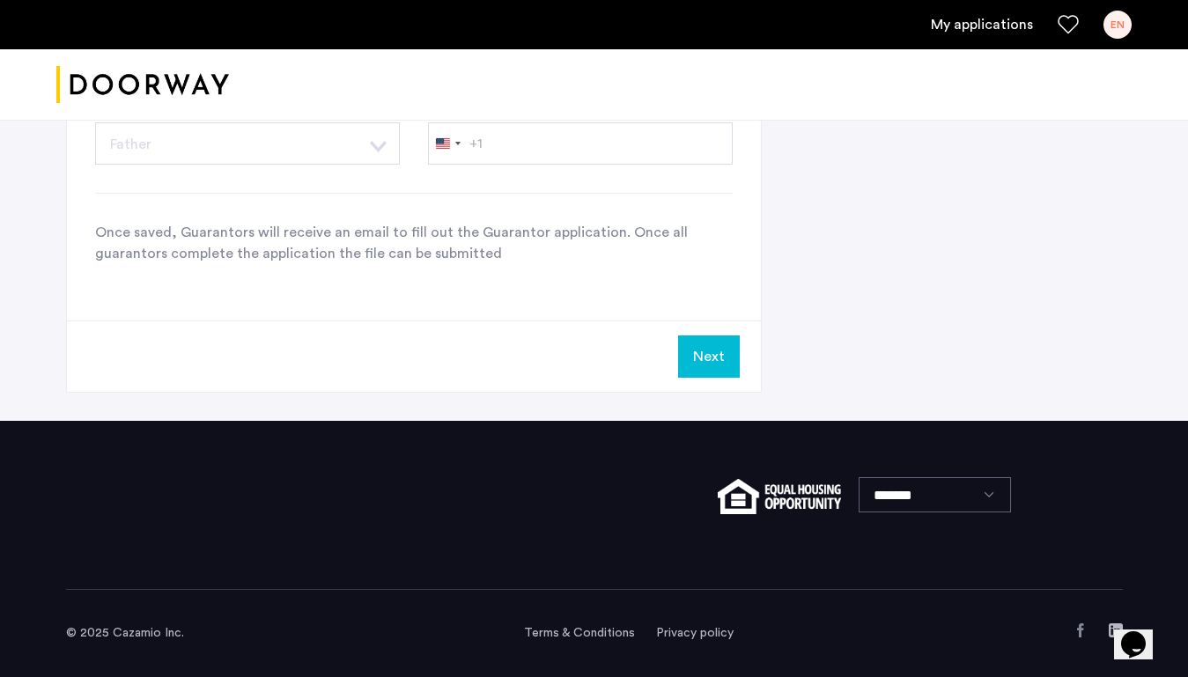
click at [719, 338] on button "Next" at bounding box center [709, 356] width 62 height 42
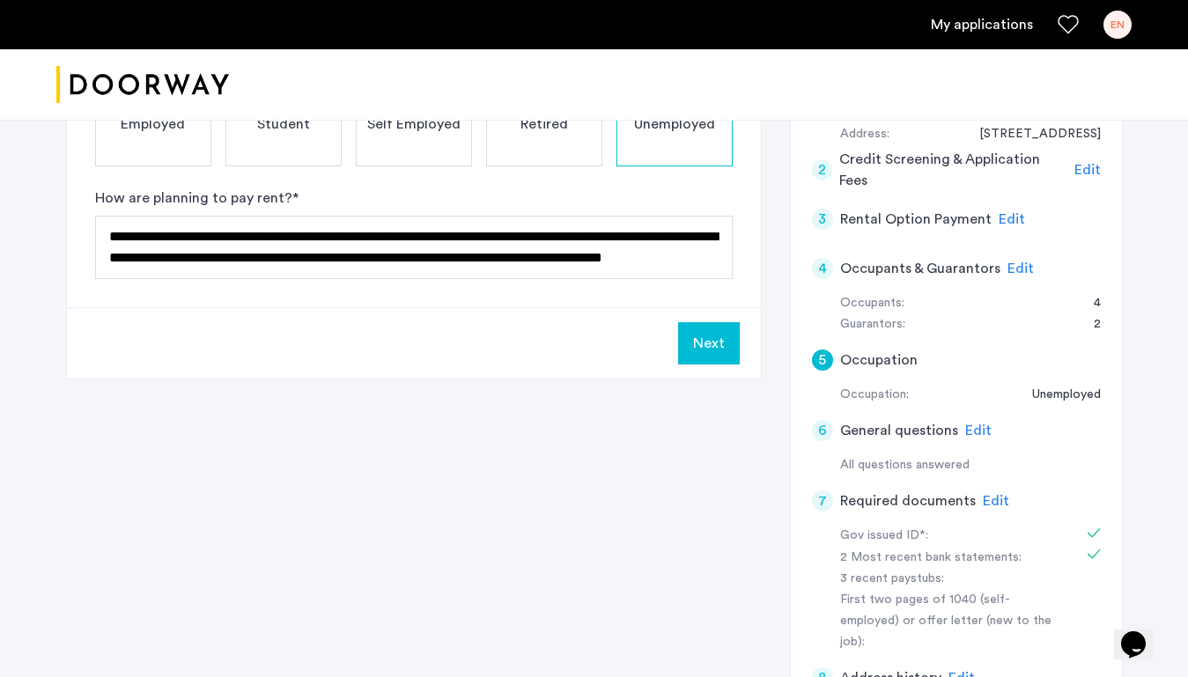
scroll to position [375, 0]
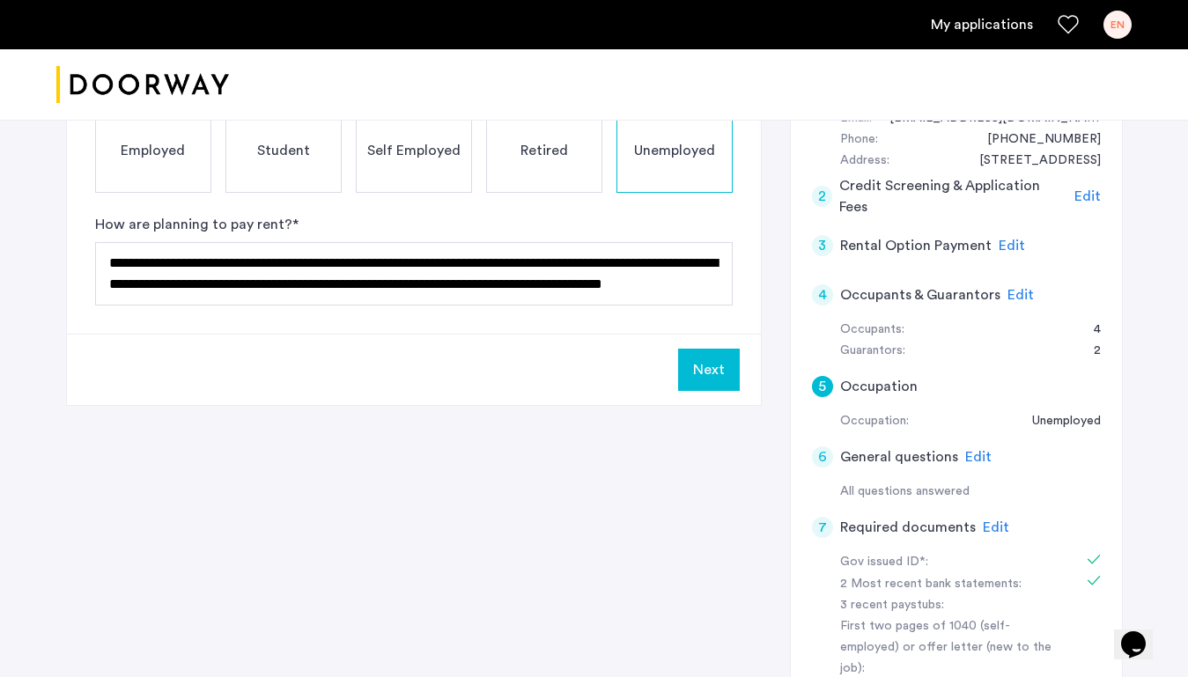
click at [701, 384] on button "Next" at bounding box center [709, 370] width 62 height 42
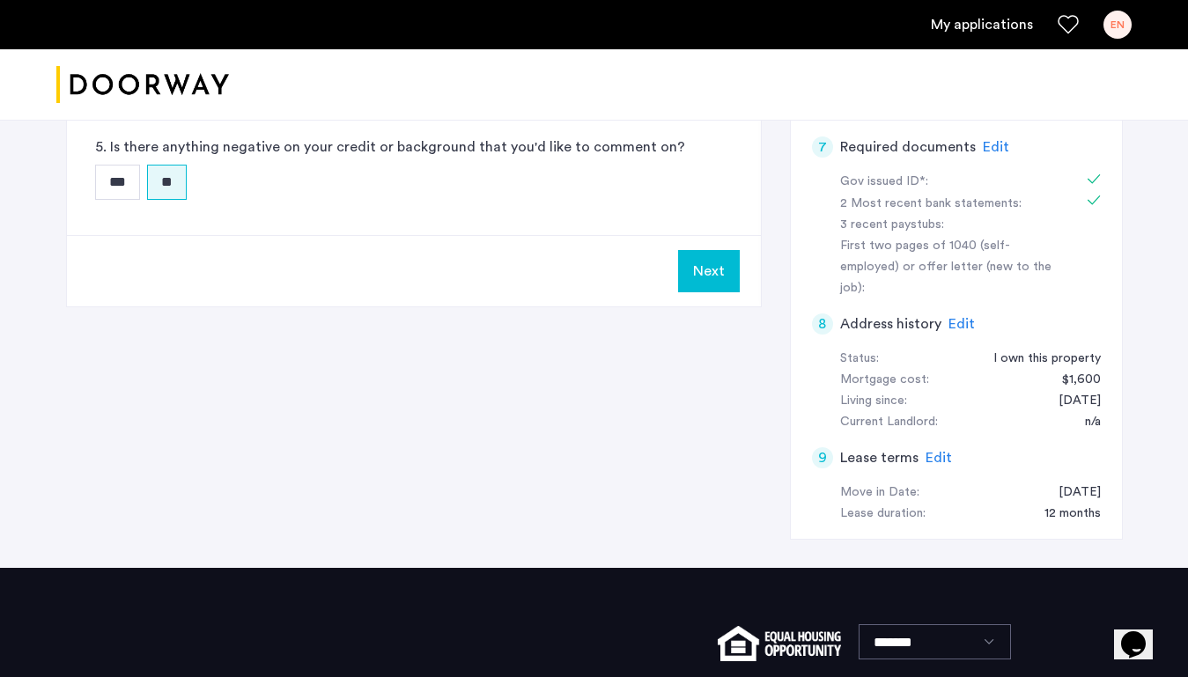
scroll to position [762, 0]
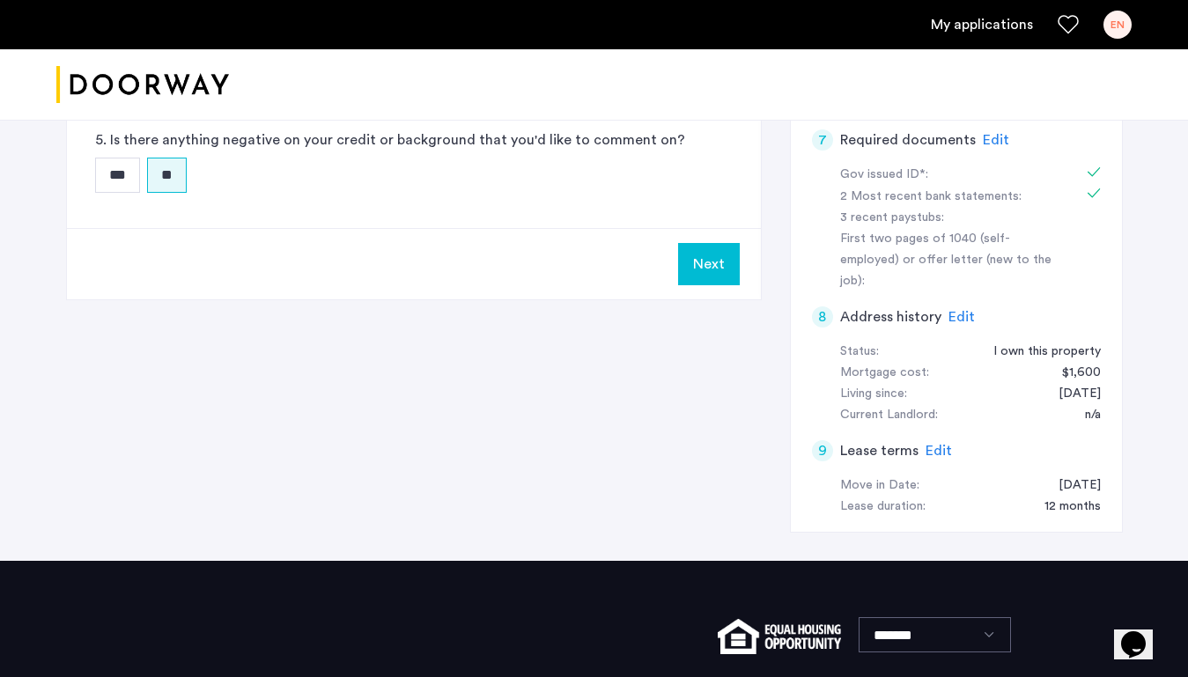
click at [714, 259] on button "Next" at bounding box center [709, 264] width 62 height 42
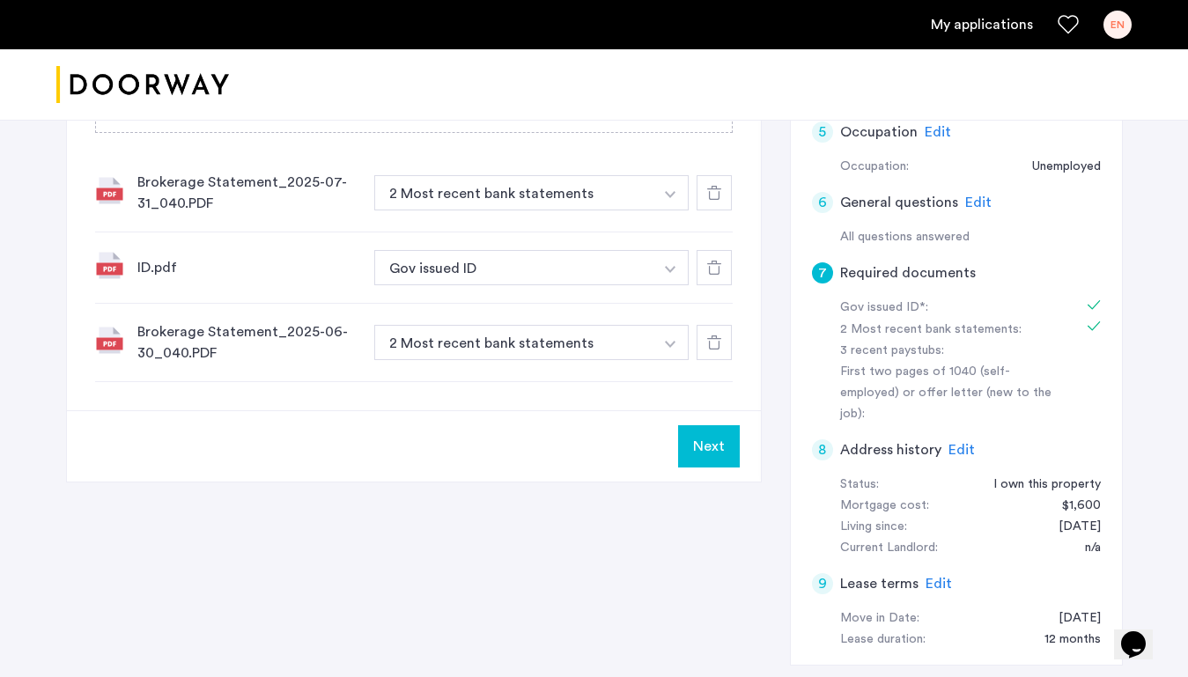
scroll to position [646, 0]
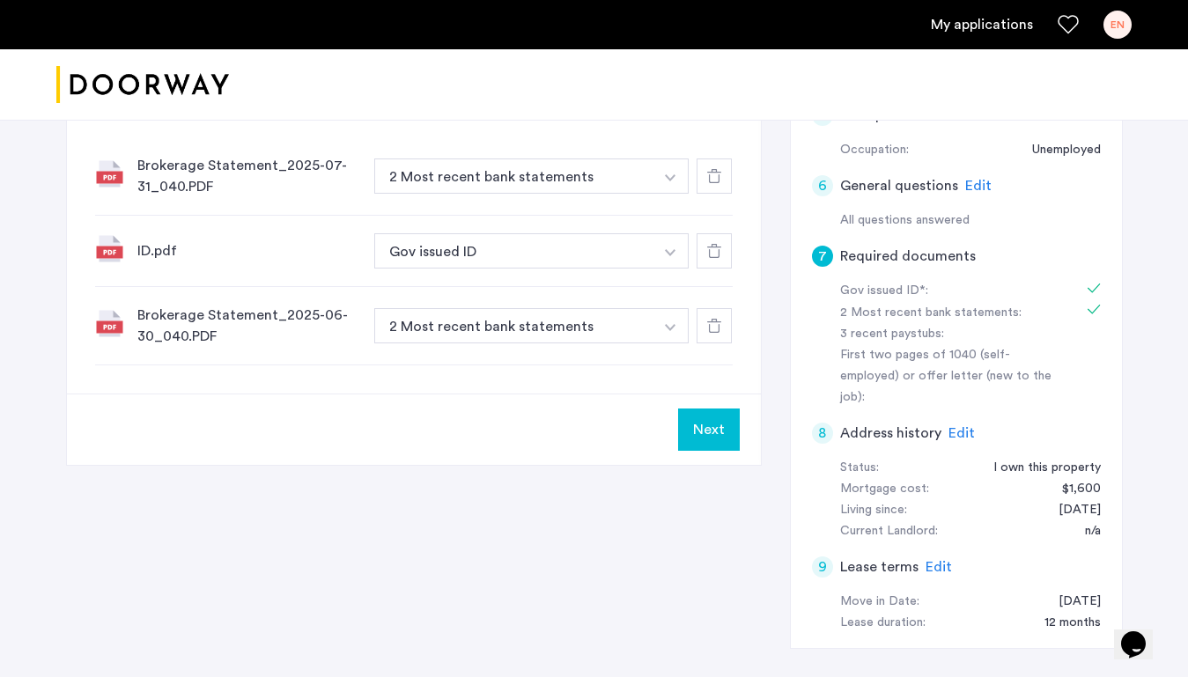
click at [701, 433] on button "Next" at bounding box center [709, 430] width 62 height 42
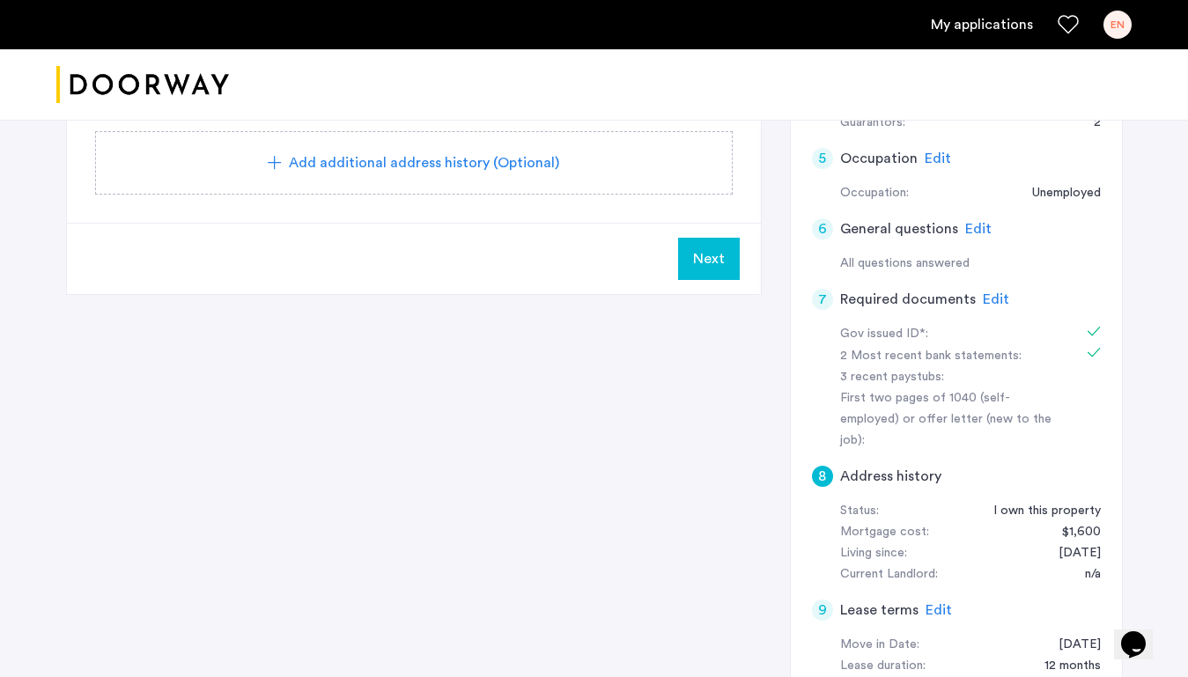
scroll to position [637, 0]
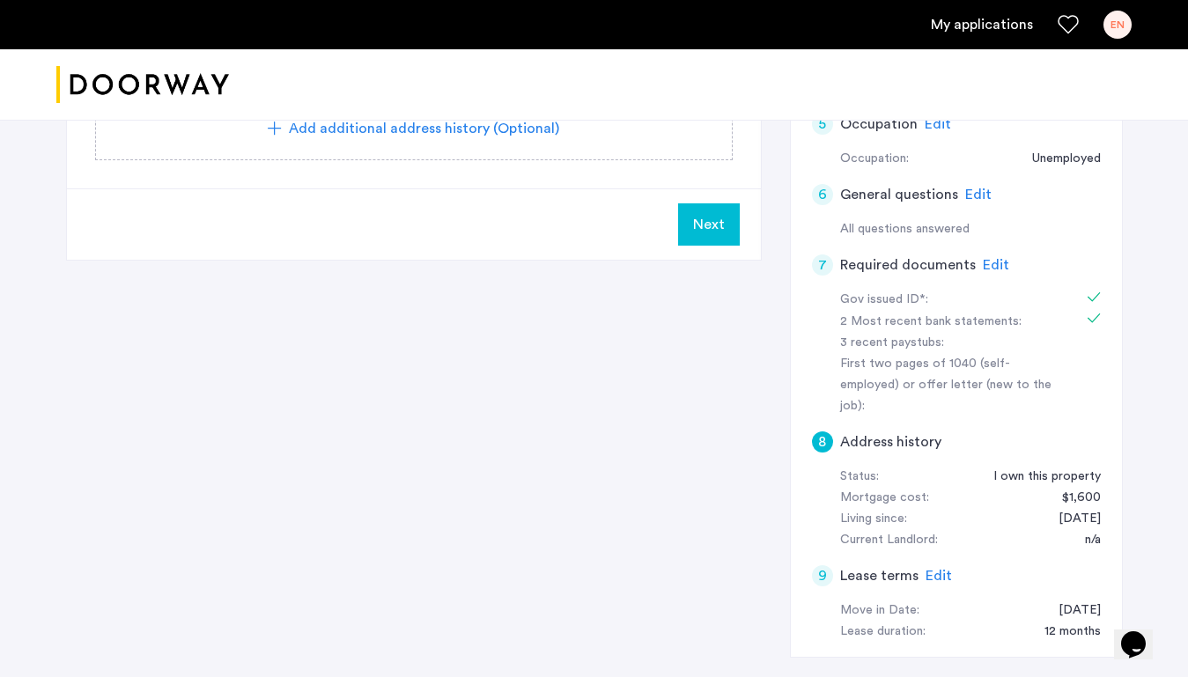
click at [720, 232] on span "Next" at bounding box center [709, 224] width 32 height 21
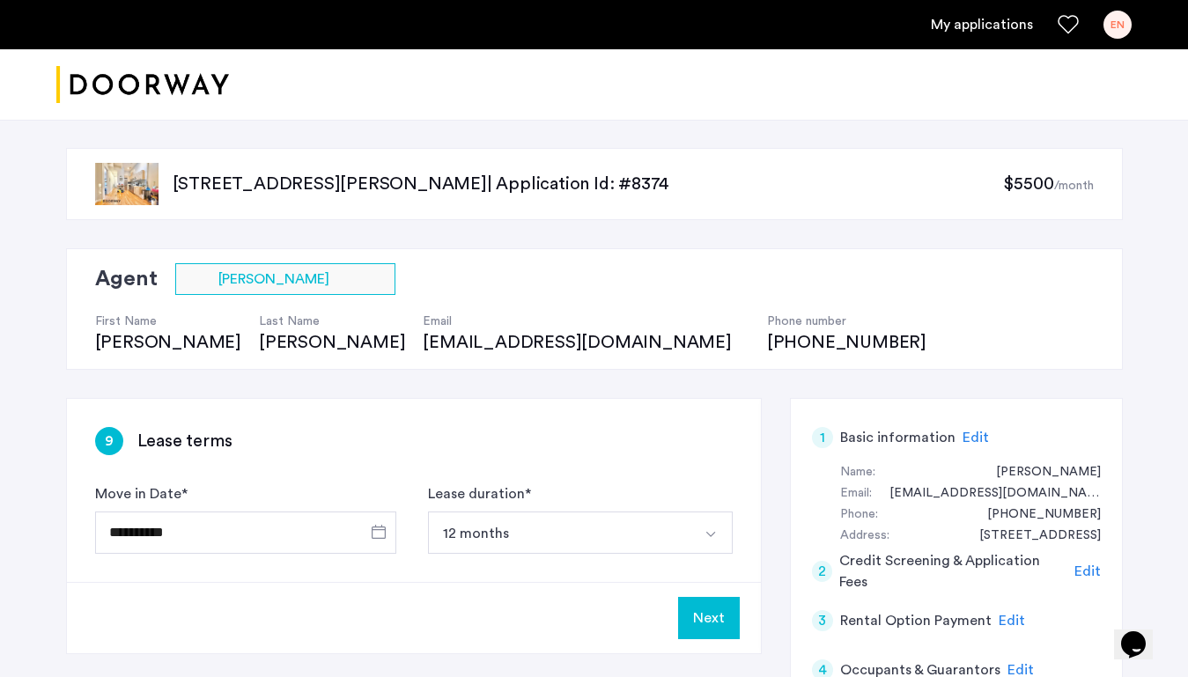
click at [717, 620] on button "Next" at bounding box center [709, 618] width 62 height 42
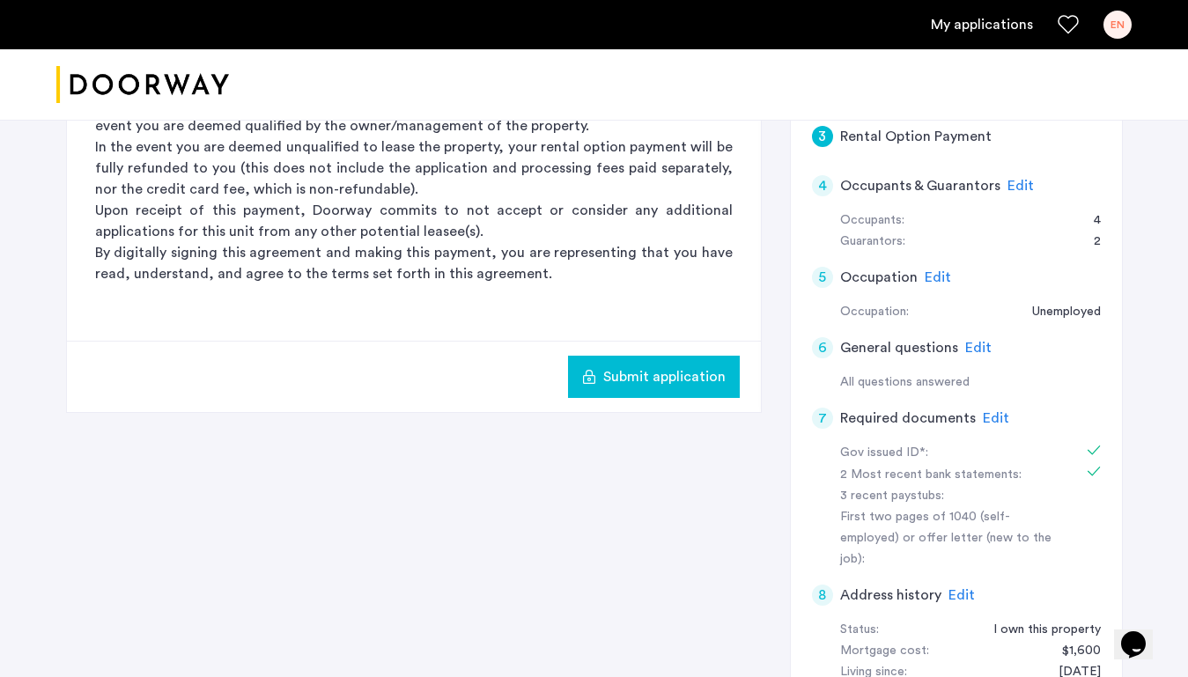
scroll to position [491, 0]
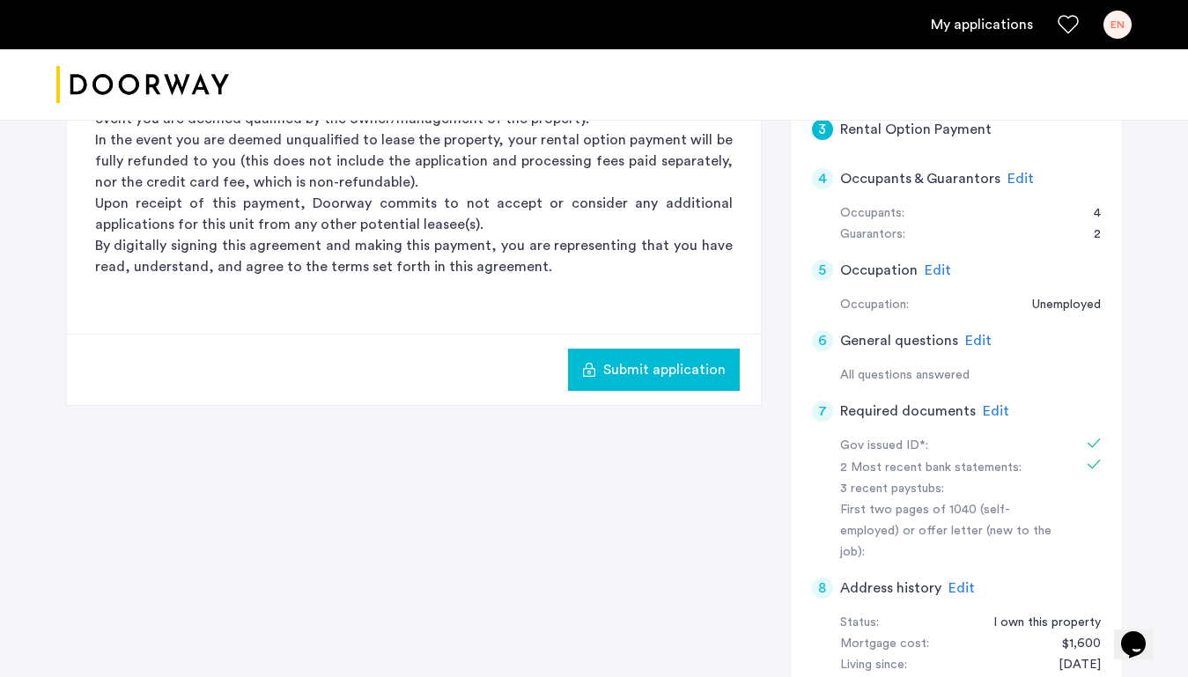
click at [705, 369] on span "Submit application" at bounding box center [664, 369] width 122 height 21
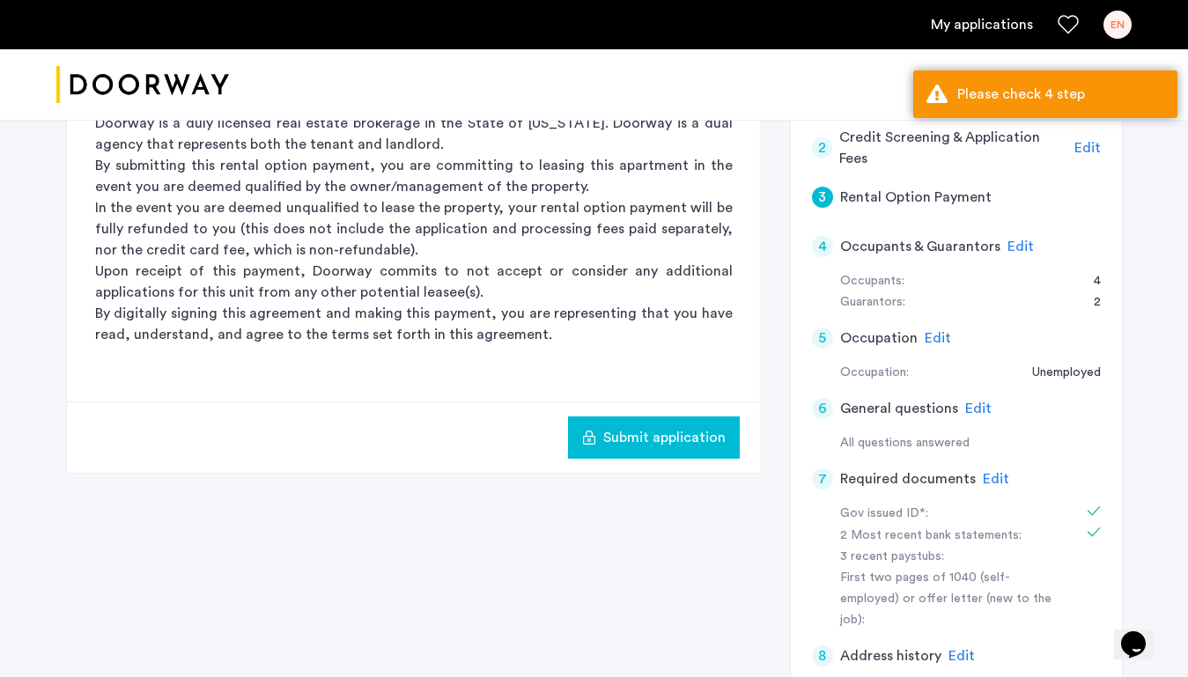
click at [1019, 245] on span "Edit" at bounding box center [1020, 246] width 26 height 14
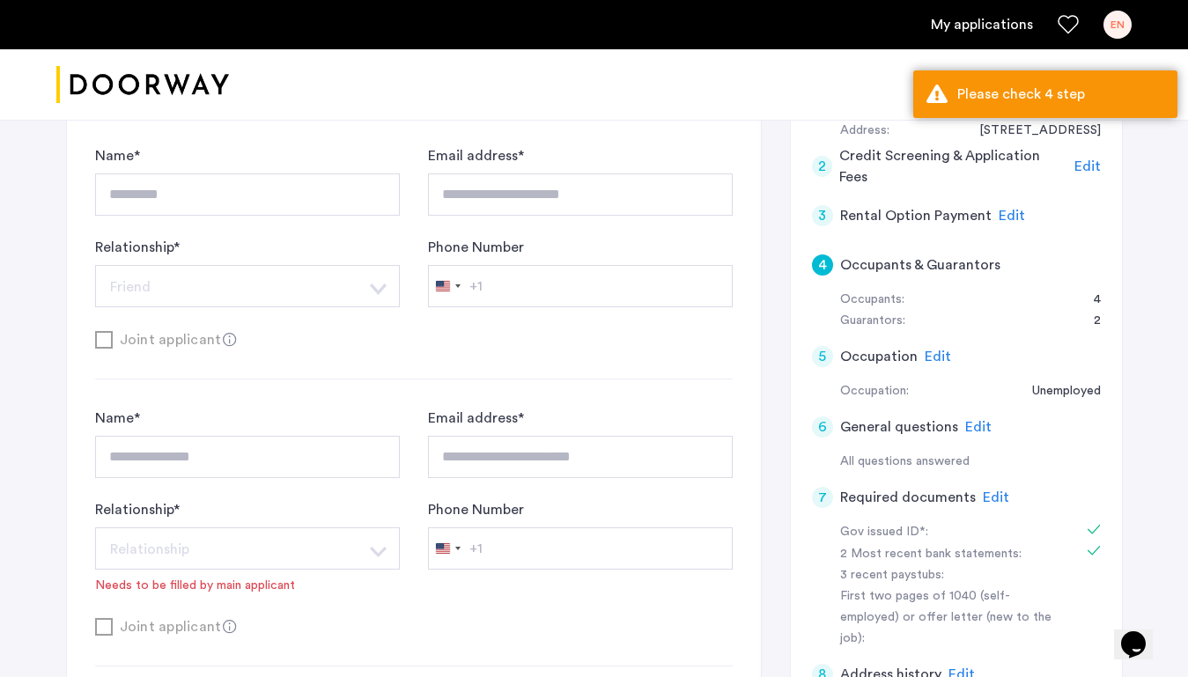
scroll to position [0, 0]
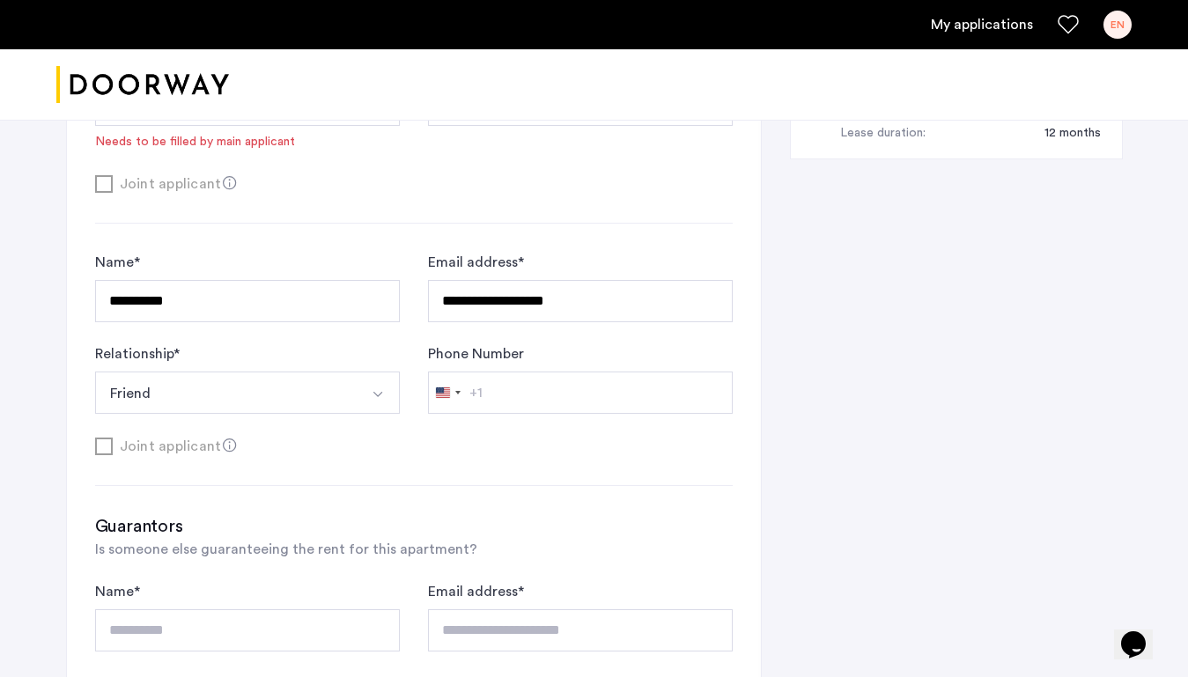
scroll to position [1135, 0]
click at [366, 400] on button "Select option" at bounding box center [378, 393] width 42 height 42
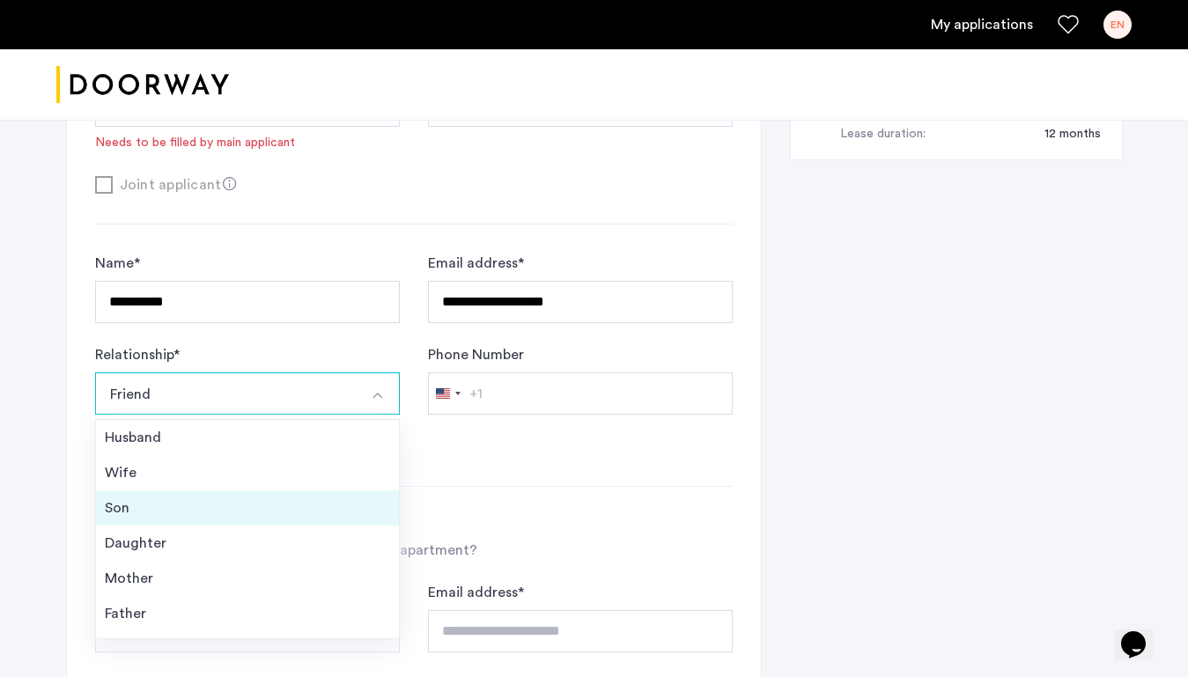
click at [319, 500] on div "Son" at bounding box center [247, 507] width 285 height 21
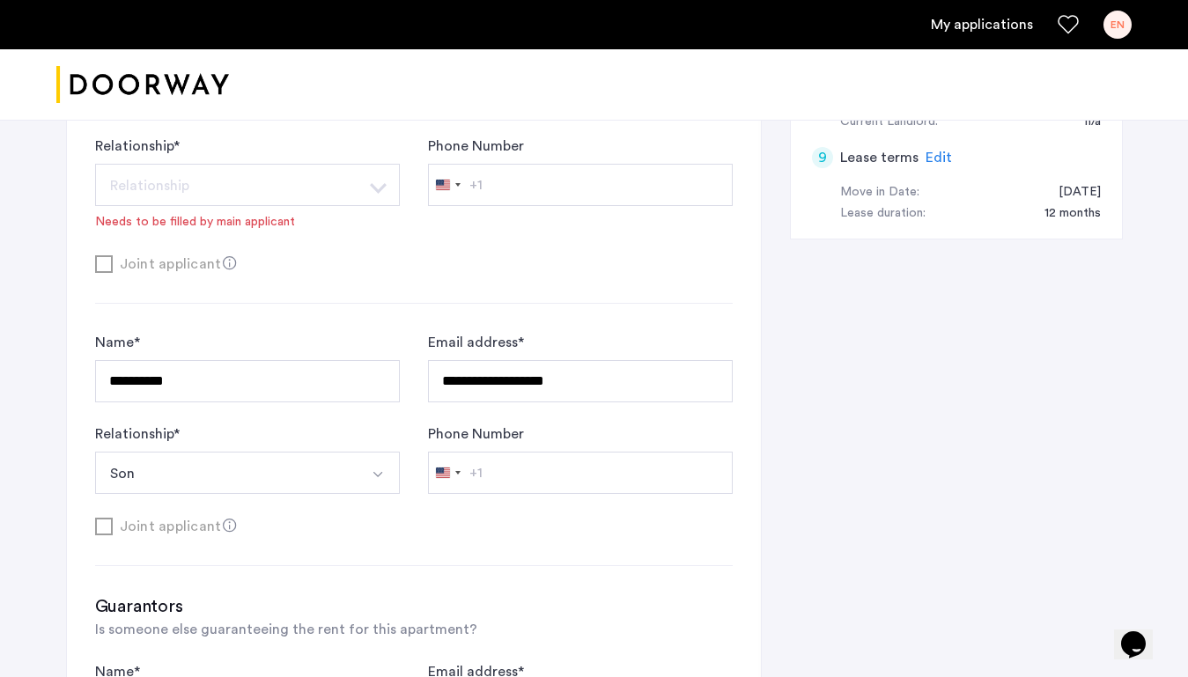
scroll to position [1075, 0]
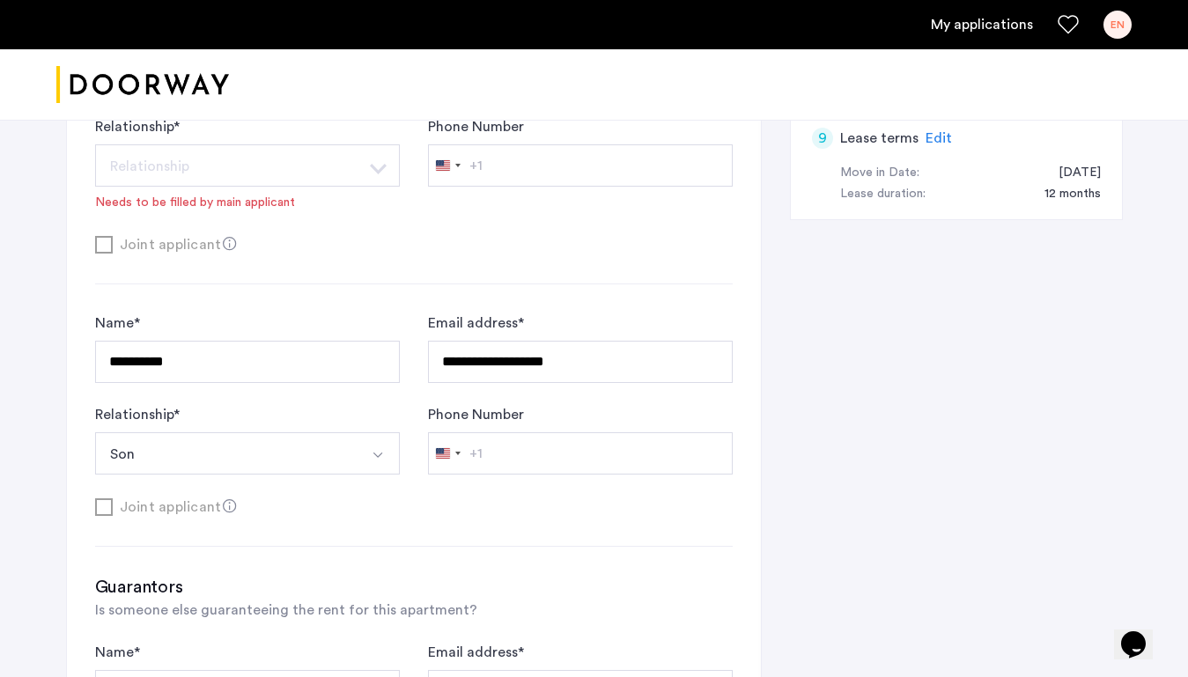
click at [271, 443] on button "Son" at bounding box center [226, 453] width 263 height 42
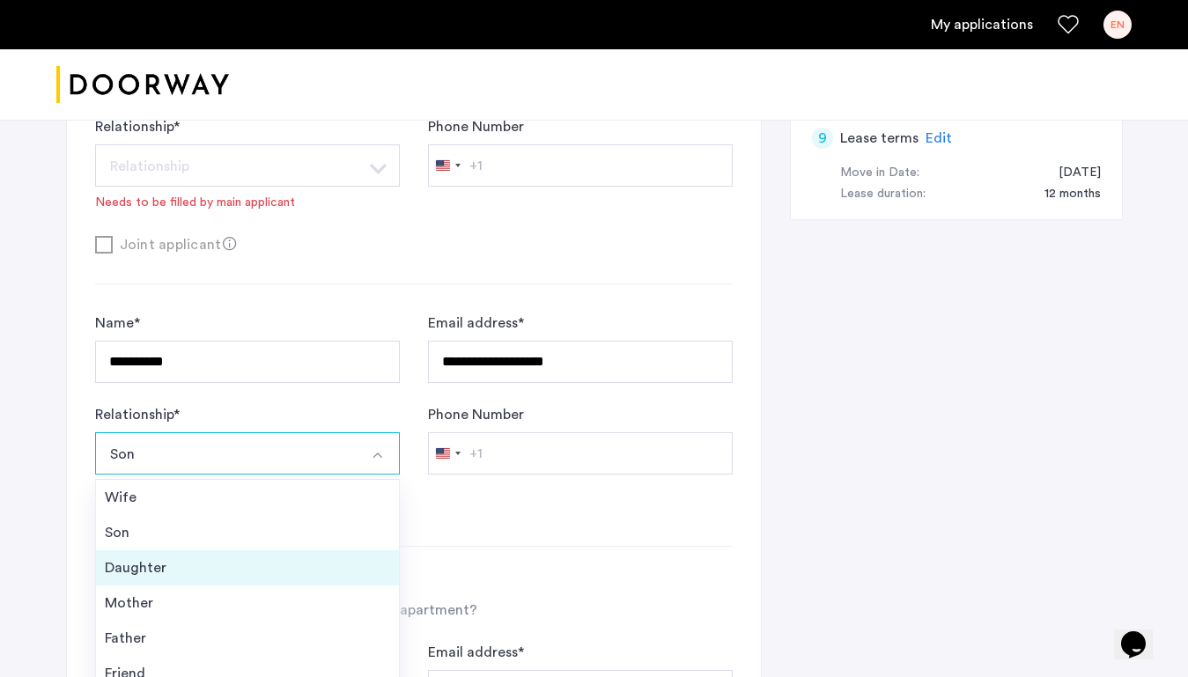
scroll to position [63, 0]
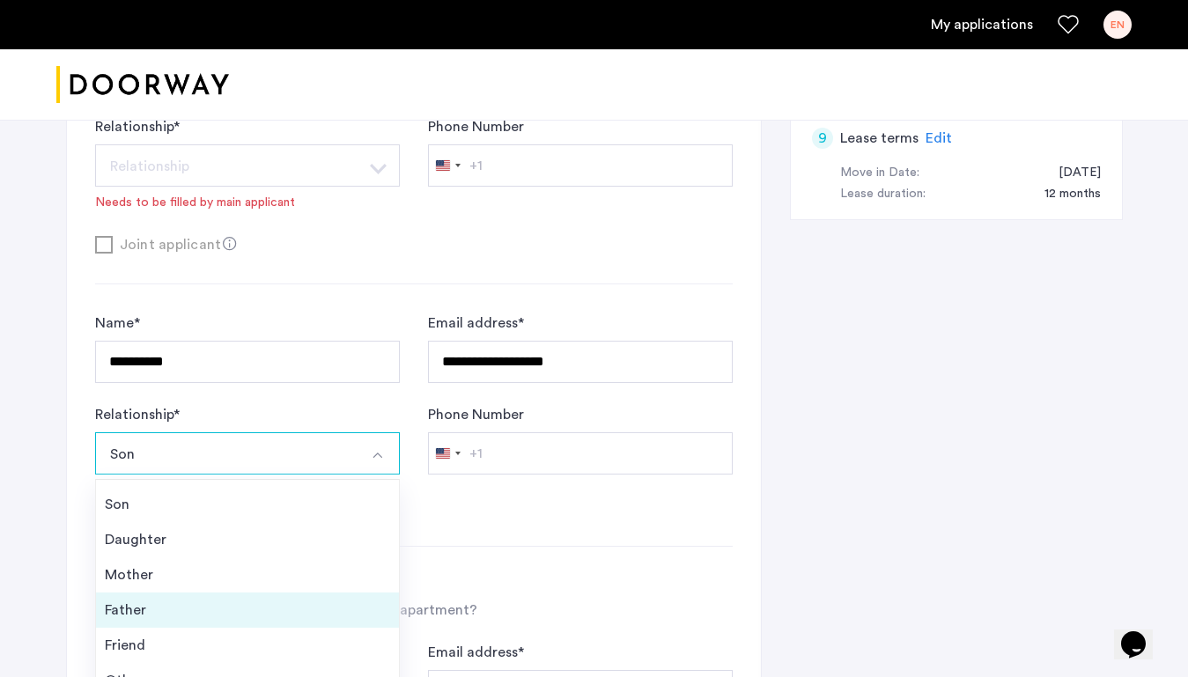
click at [244, 598] on li "Father" at bounding box center [247, 610] width 303 height 35
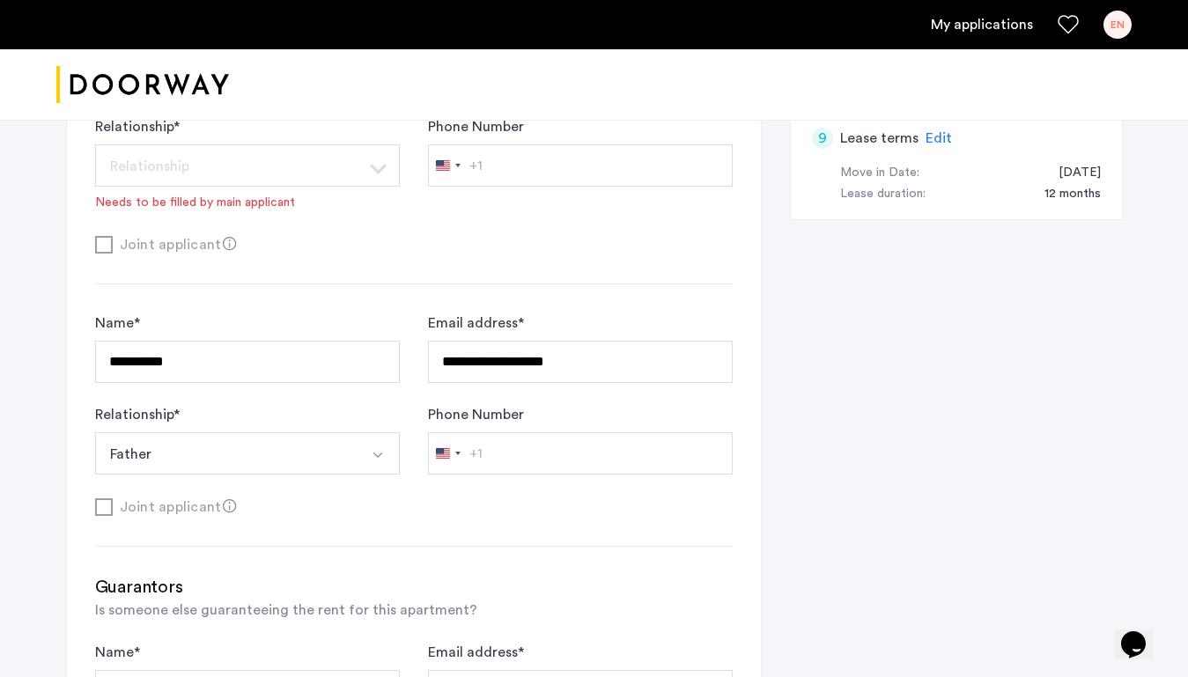
click at [255, 453] on button "Father" at bounding box center [226, 453] width 263 height 42
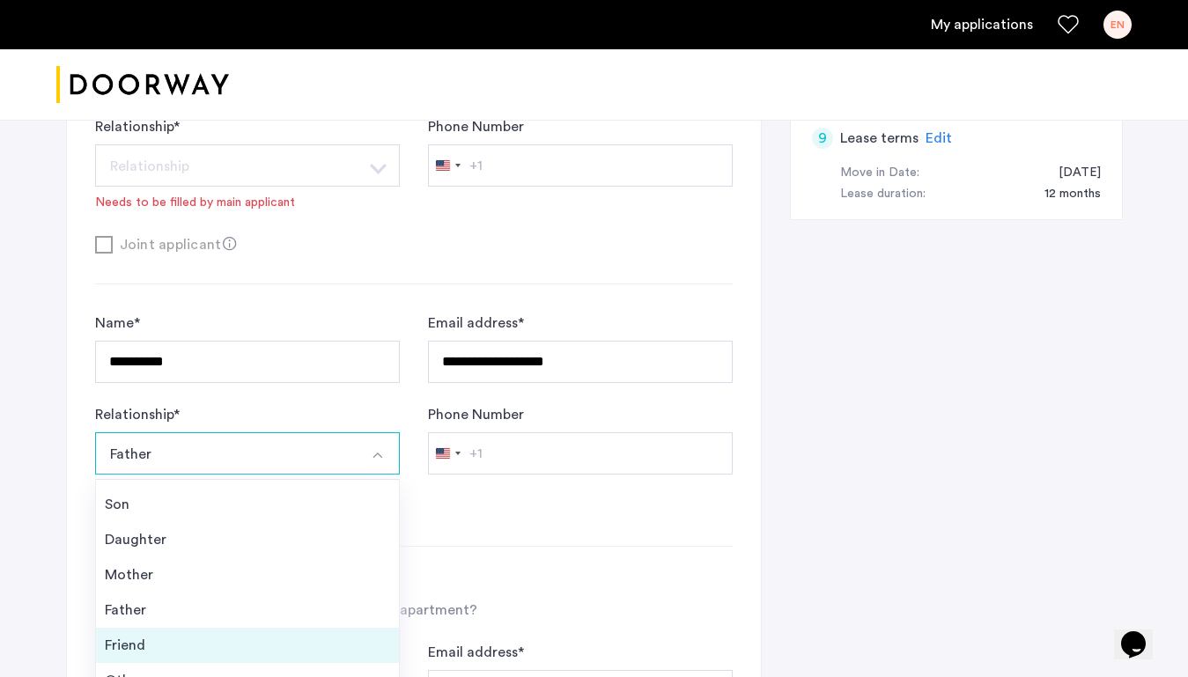
click at [222, 638] on div "Friend" at bounding box center [247, 645] width 285 height 21
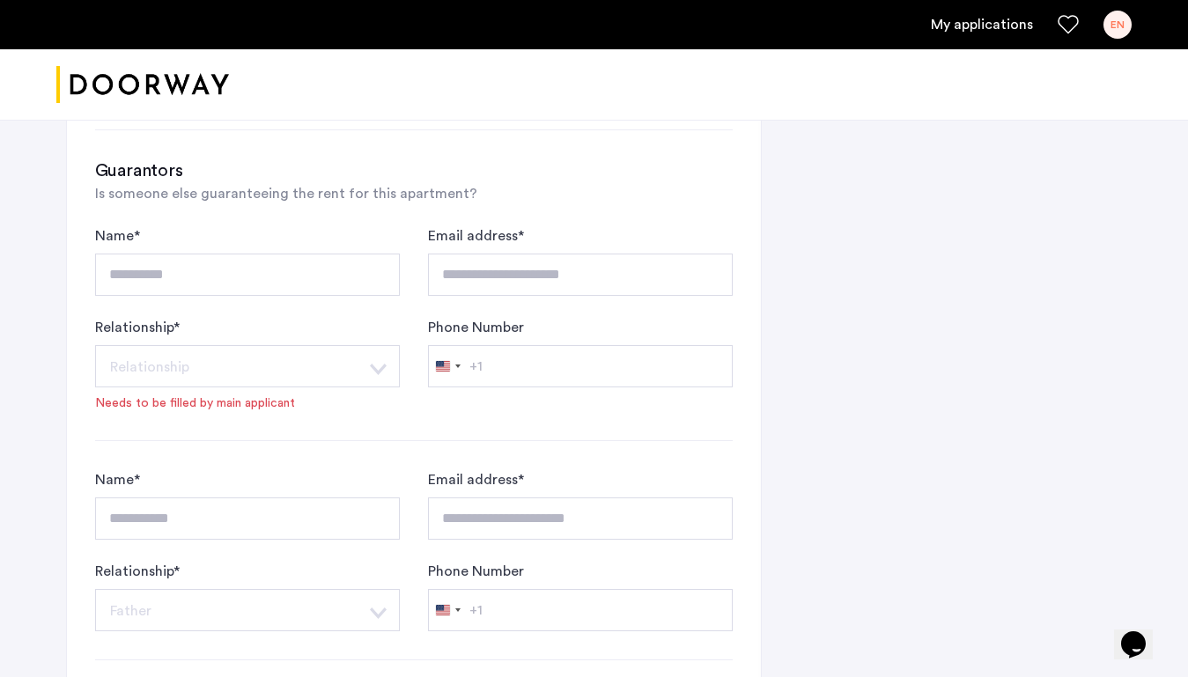
scroll to position [1497, 0]
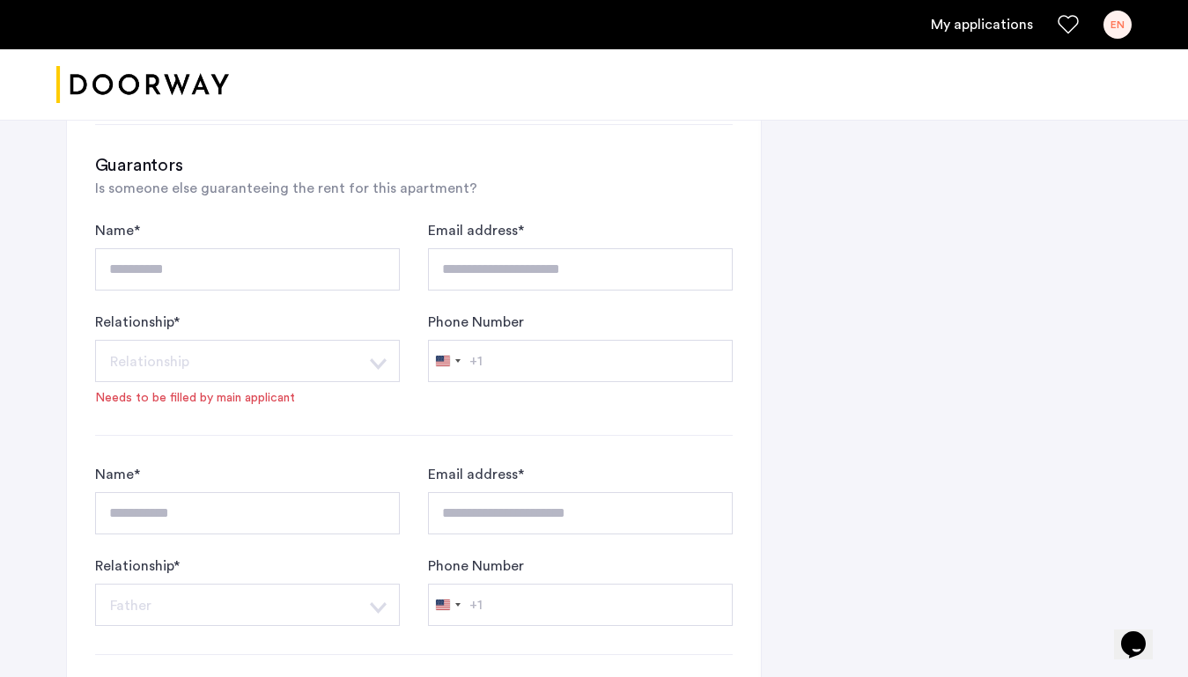
click at [114, 88] on img "Cazamio logo" at bounding box center [142, 85] width 173 height 66
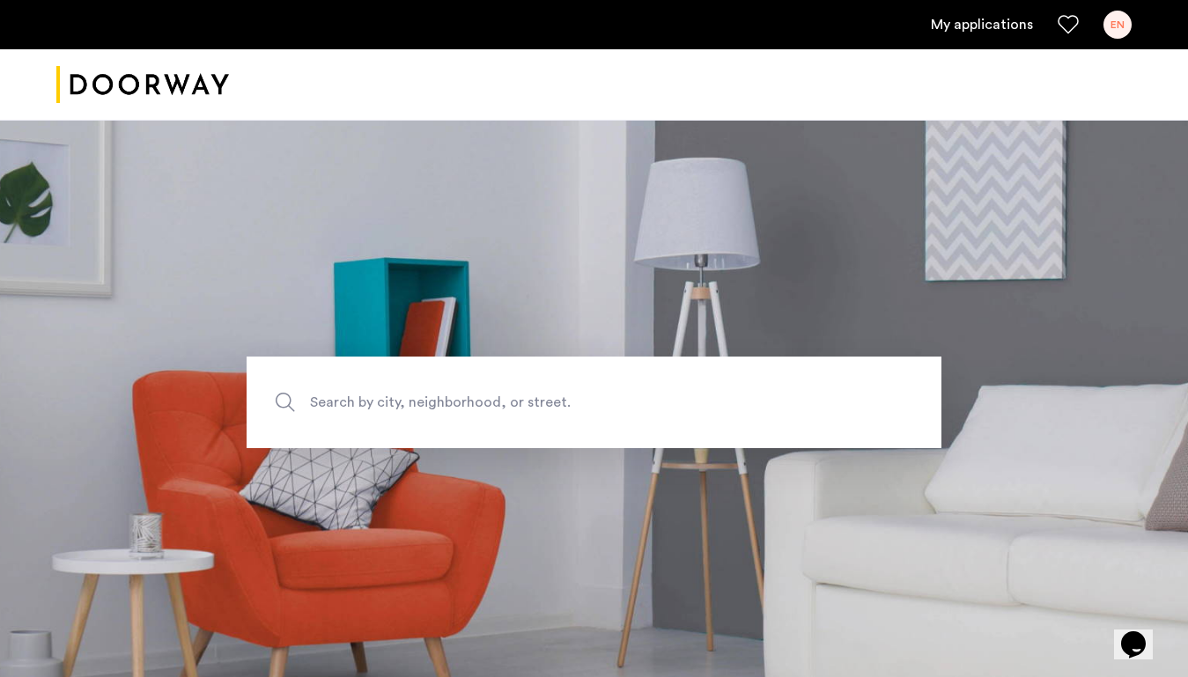
click at [990, 22] on link "My applications" at bounding box center [982, 24] width 102 height 21
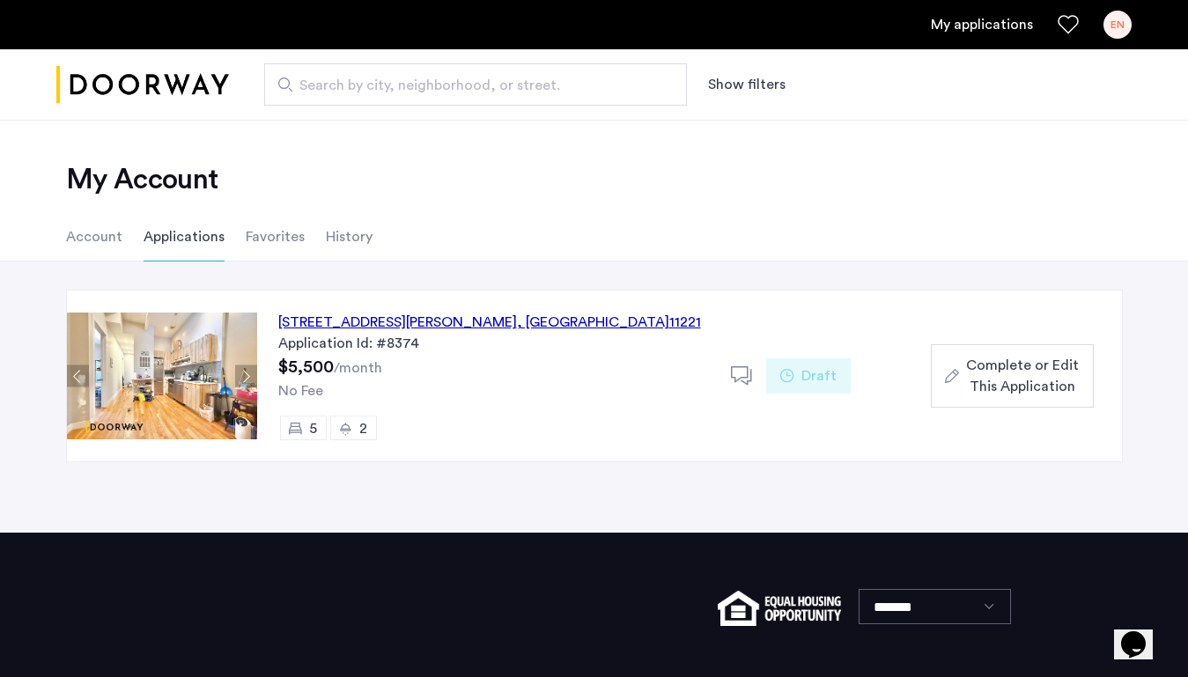
click at [477, 364] on div "1120 Hancock Street, Unit 3, Brooklyn , NY 11221 Application Id: #8374 $5,500 /…" at bounding box center [494, 376] width 474 height 171
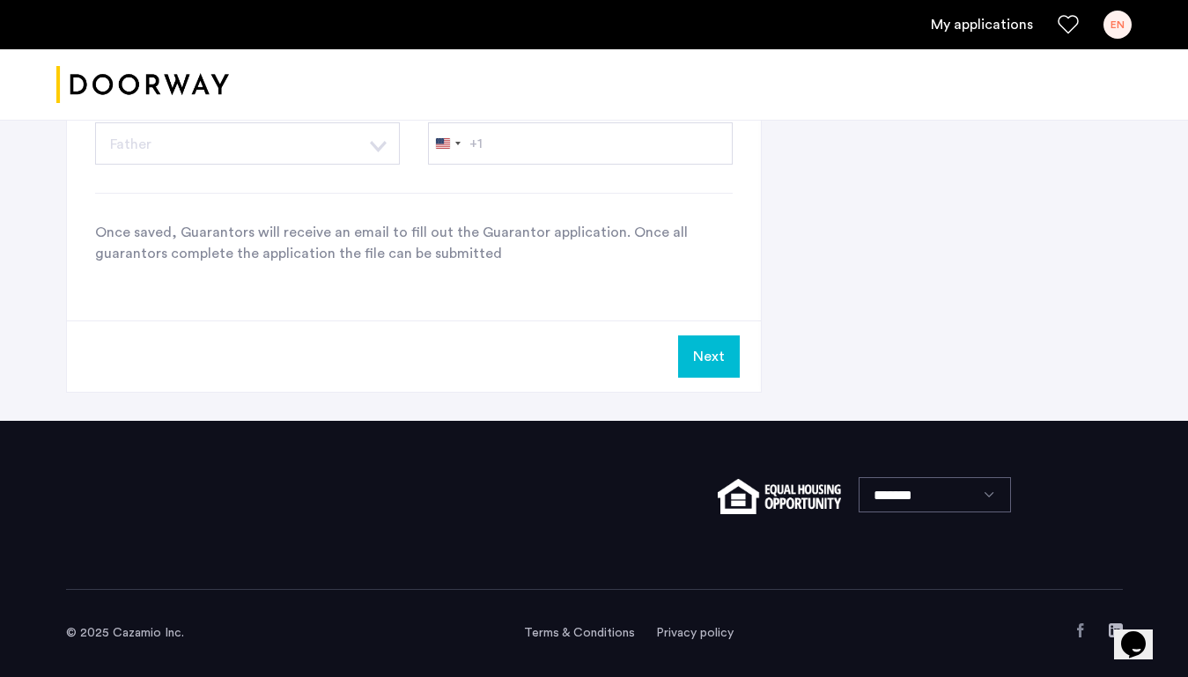
scroll to position [1934, 0]
click at [710, 334] on div "Next" at bounding box center [414, 355] width 694 height 71
click at [707, 353] on button "Next" at bounding box center [709, 356] width 62 height 42
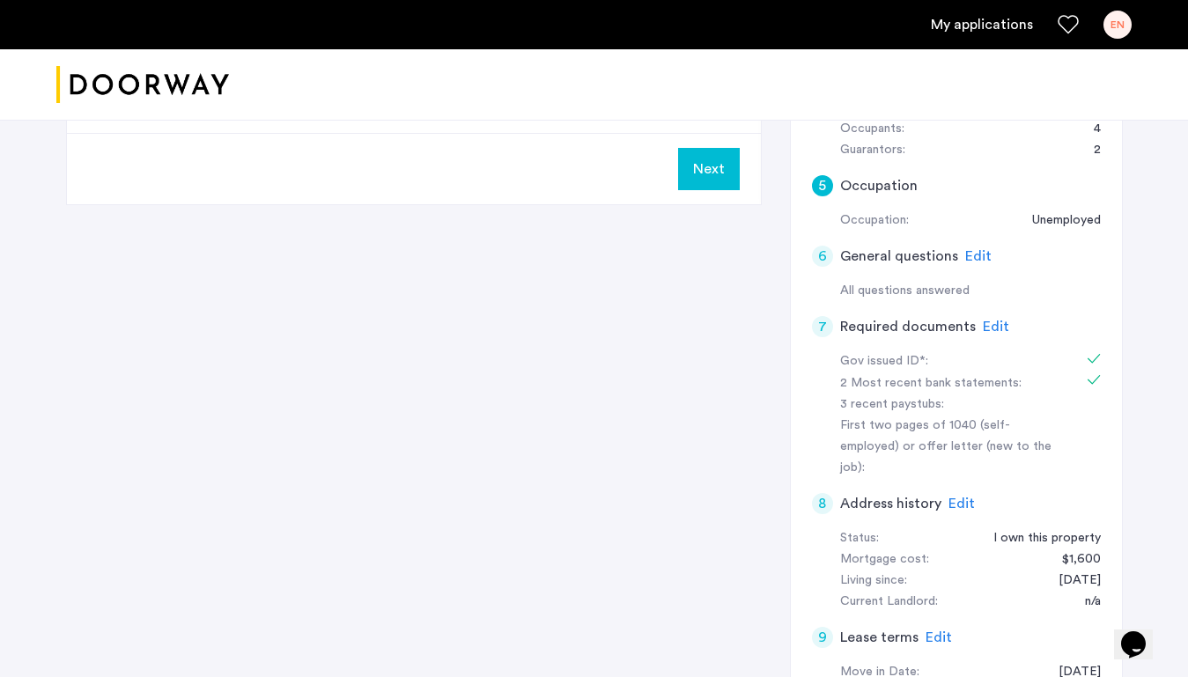
scroll to position [554, 0]
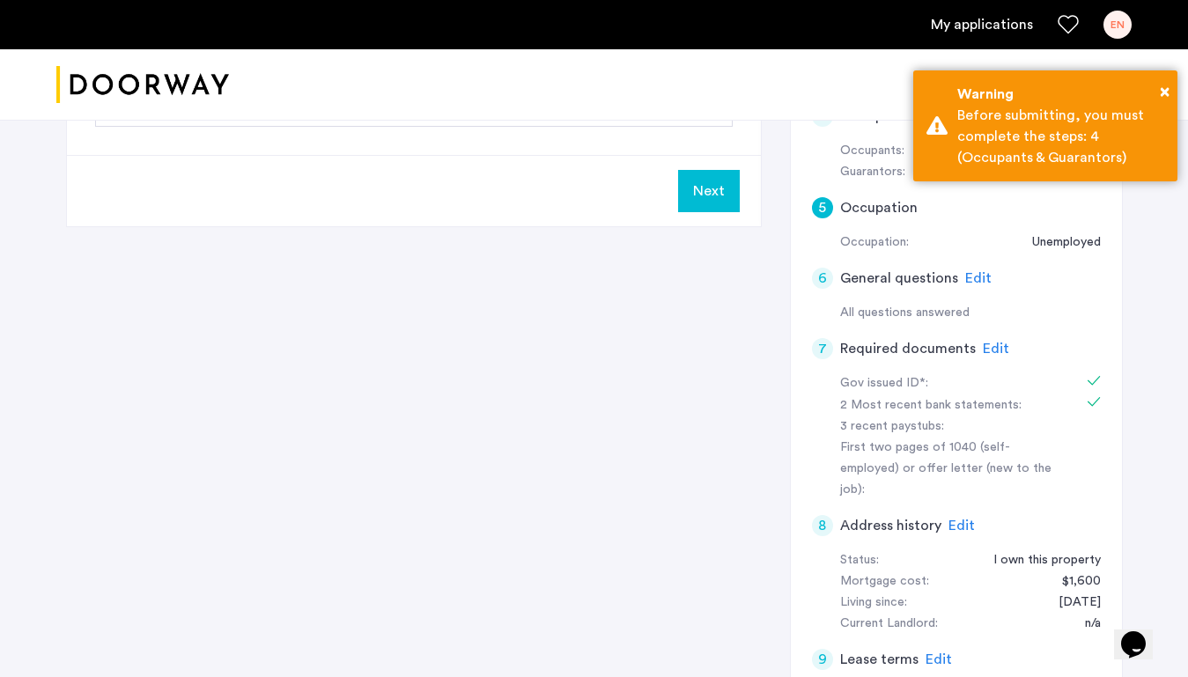
click at [700, 206] on button "Next" at bounding box center [709, 191] width 62 height 42
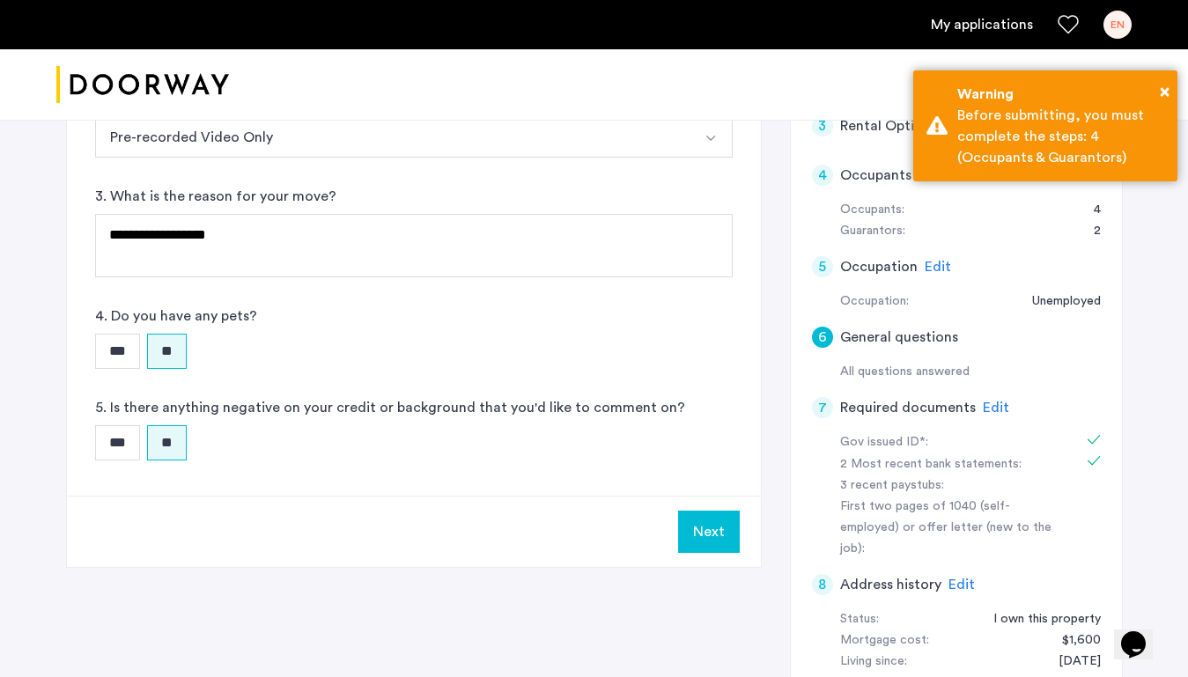
scroll to position [512, 0]
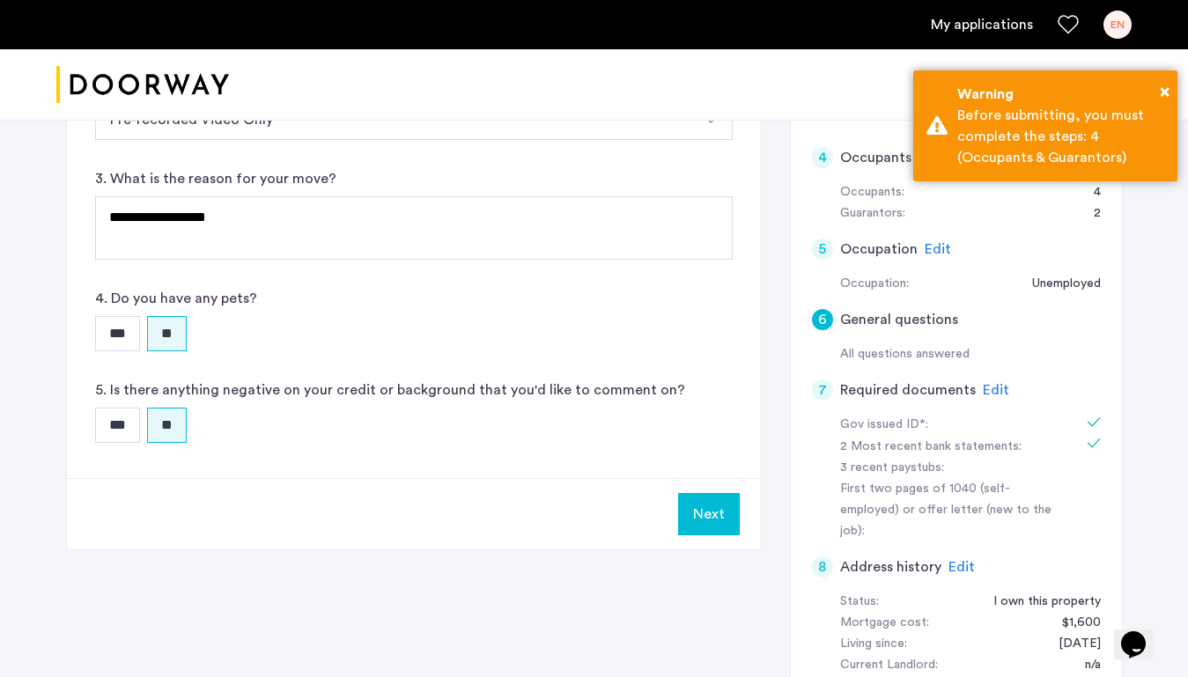
click at [727, 505] on button "Next" at bounding box center [709, 514] width 62 height 42
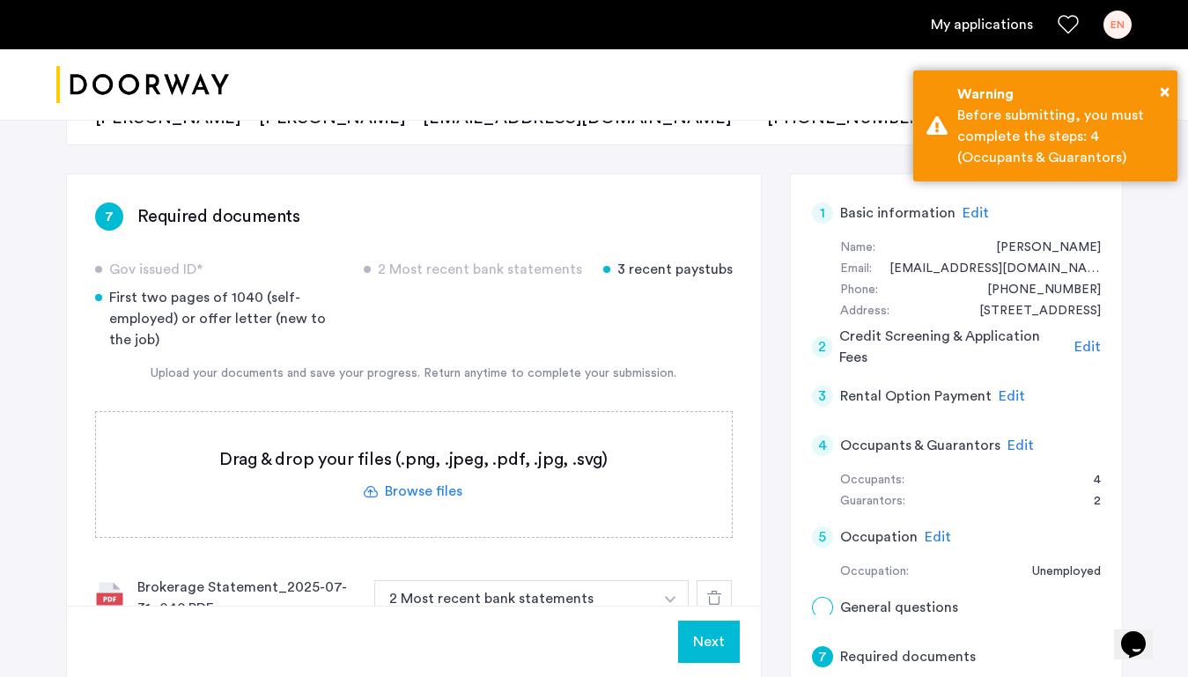
scroll to position [226, 0]
click at [718, 645] on button "Next" at bounding box center [709, 642] width 62 height 42
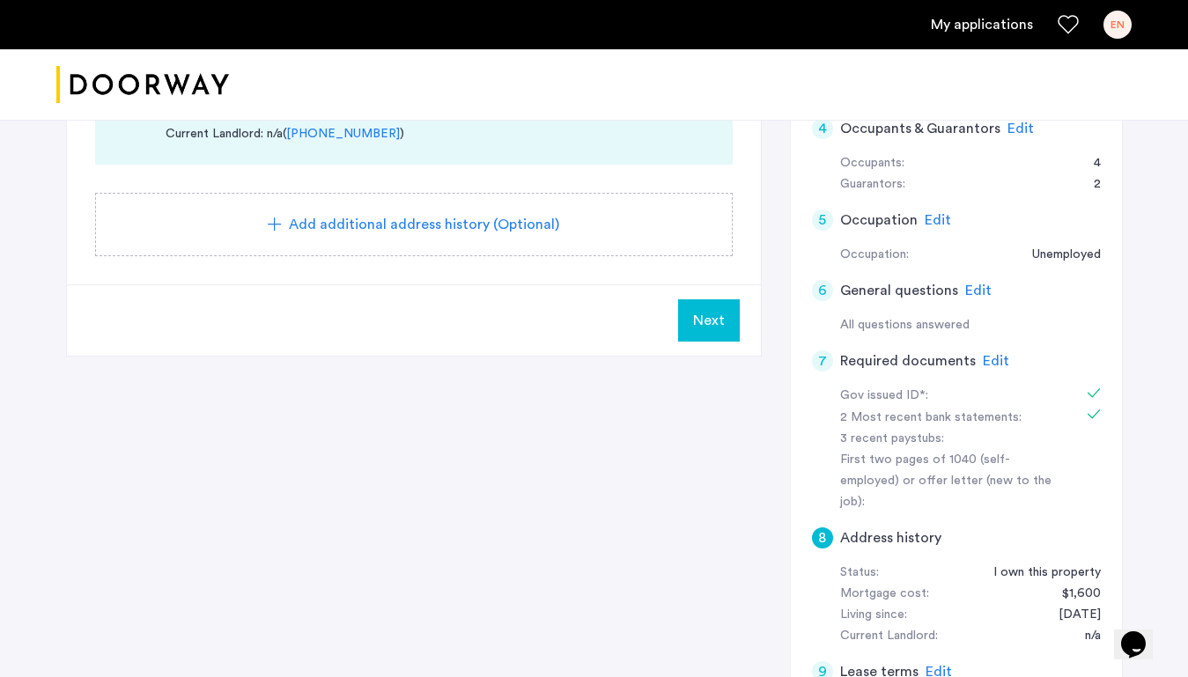
scroll to position [522, 0]
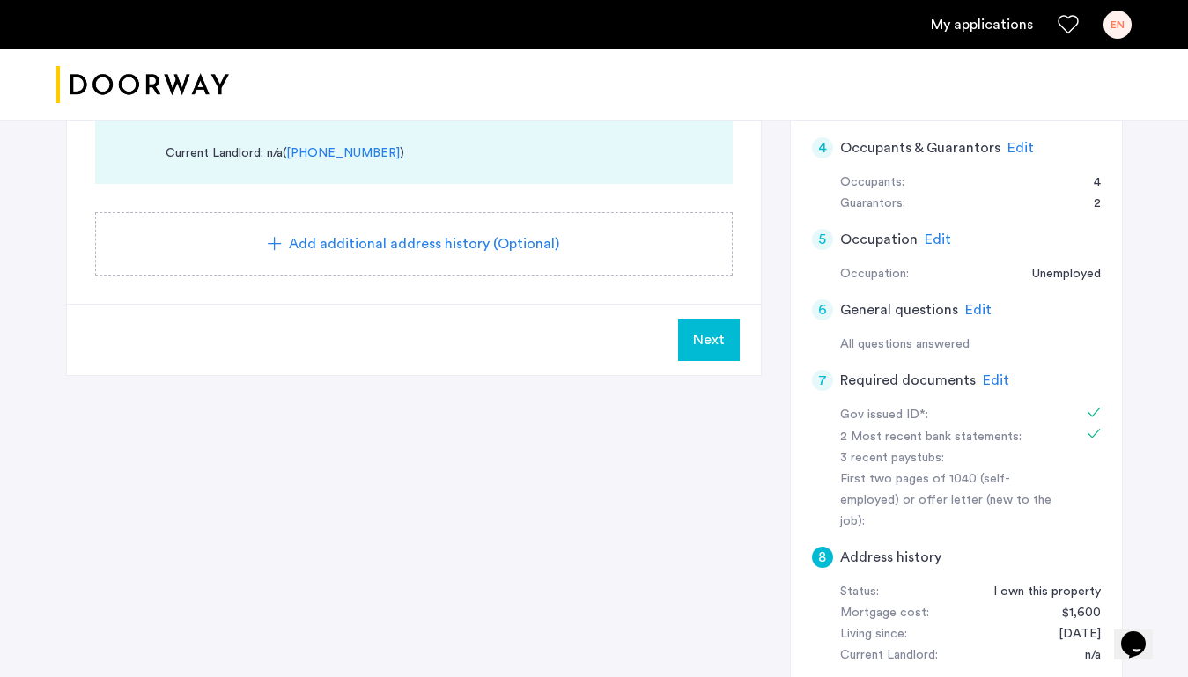
click at [708, 360] on button "Next" at bounding box center [709, 340] width 62 height 42
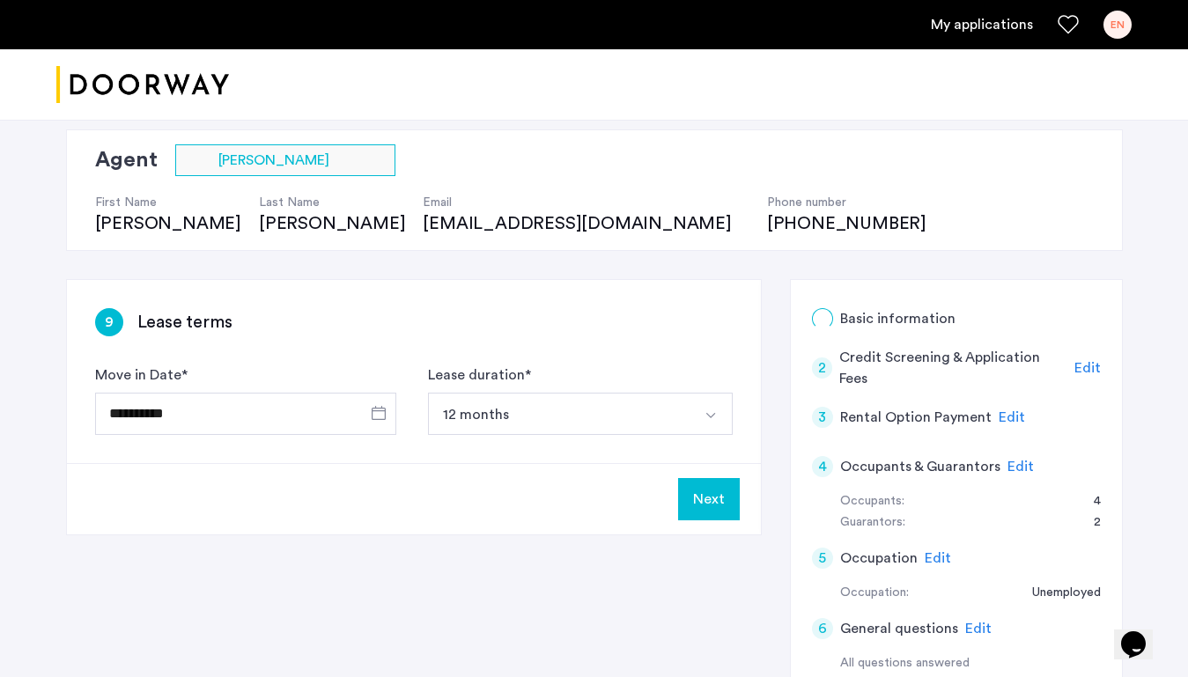
scroll to position [154, 0]
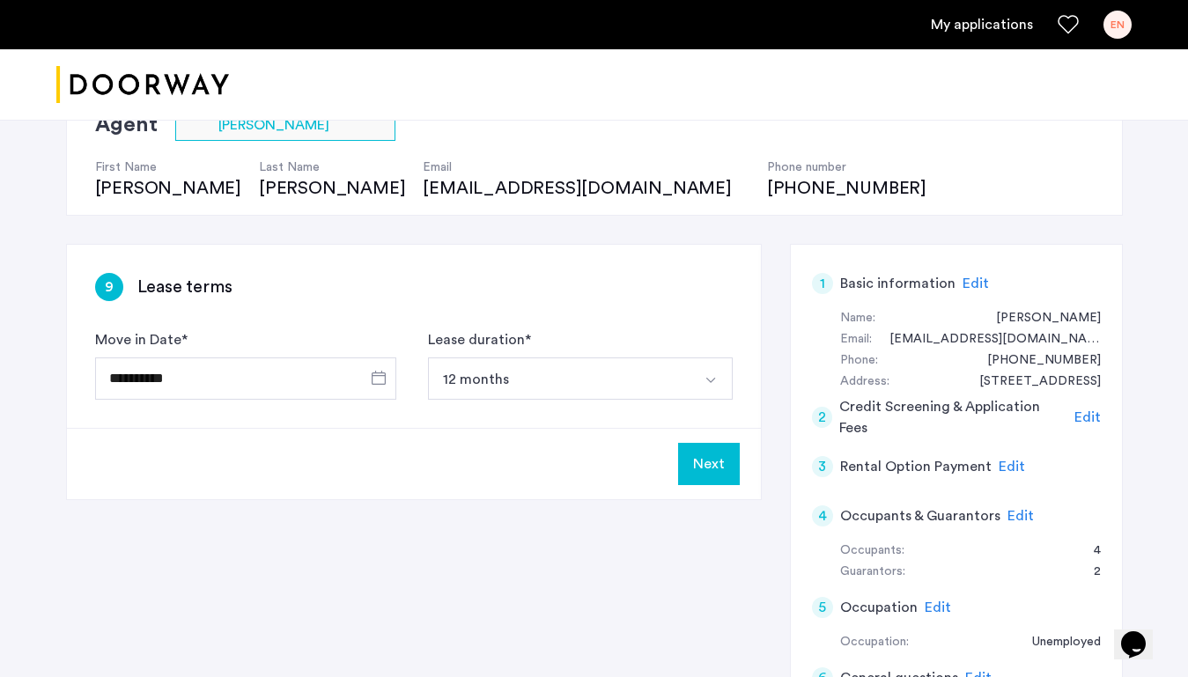
click at [713, 463] on button "Next" at bounding box center [709, 464] width 62 height 42
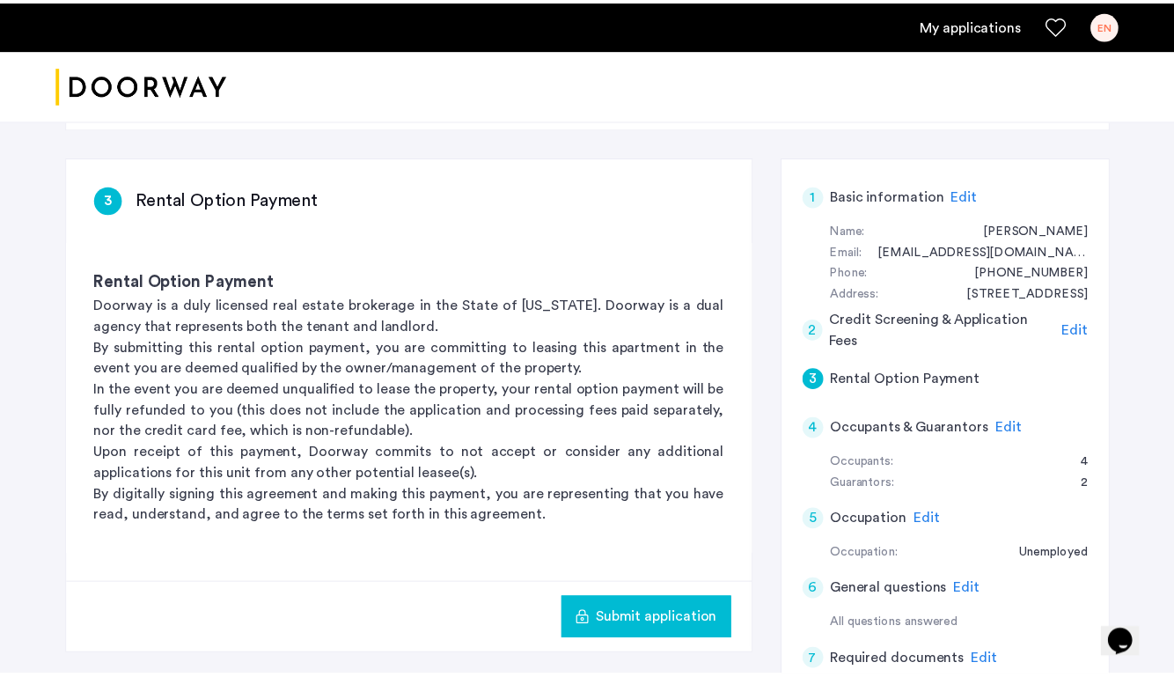
scroll to position [252, 0]
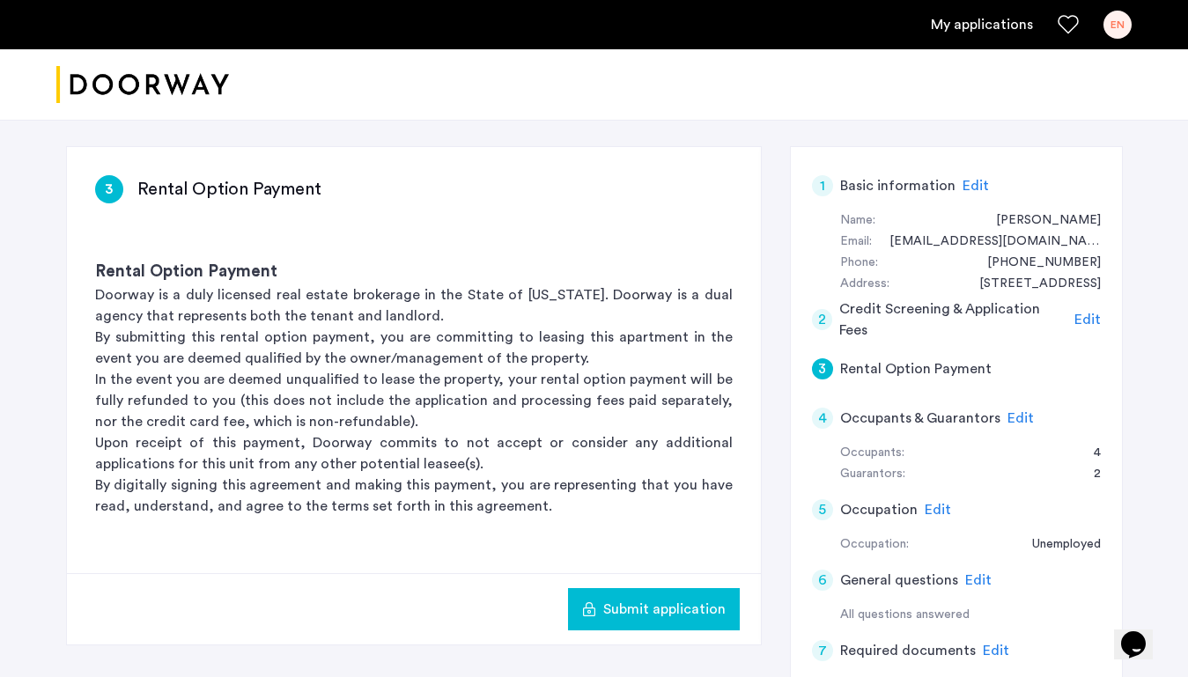
click at [662, 607] on span "Submit application" at bounding box center [664, 609] width 122 height 21
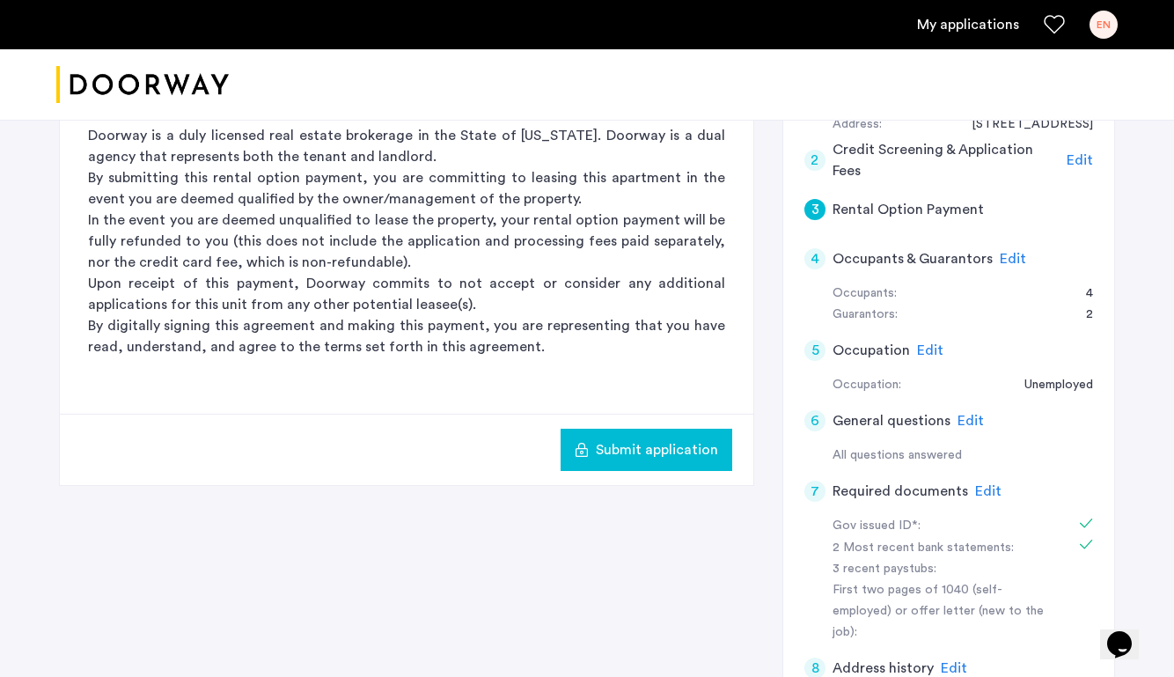
scroll to position [485, 0]
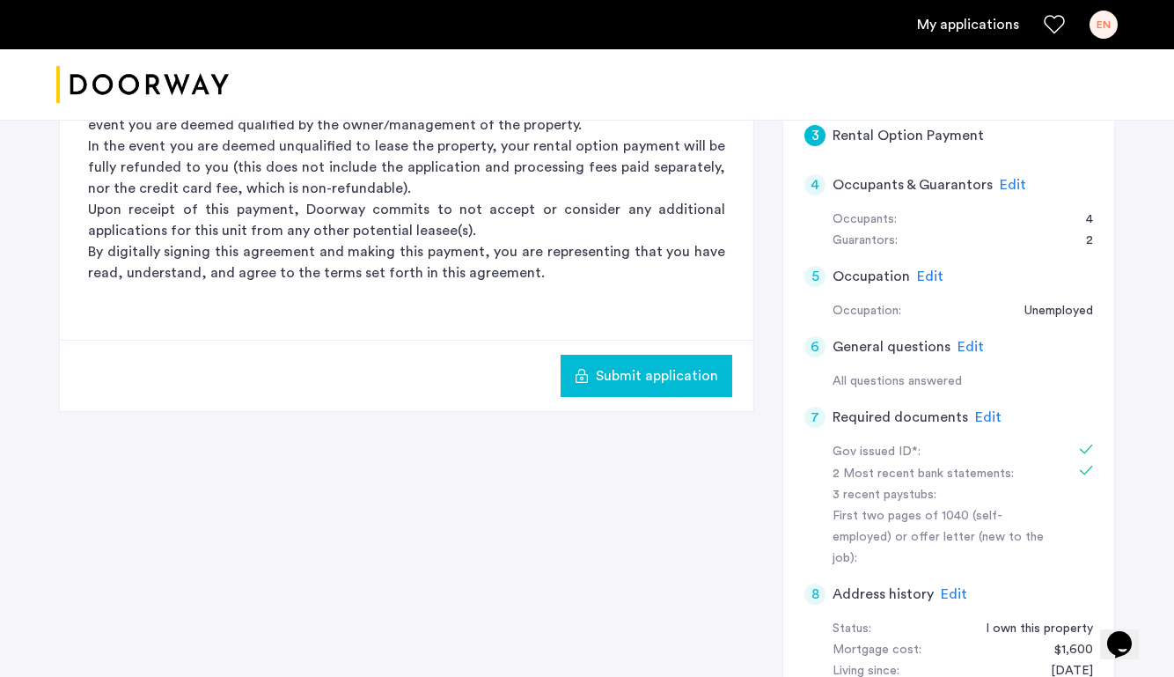
click at [1013, 181] on span "Edit" at bounding box center [1013, 185] width 26 height 14
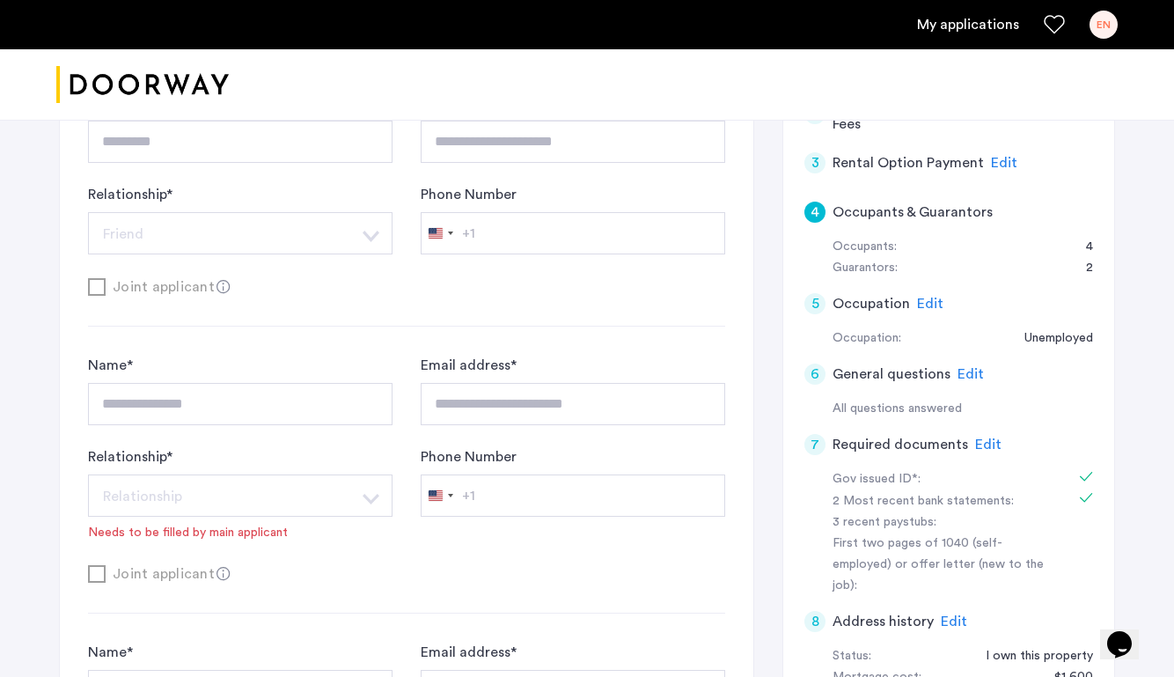
scroll to position [0, 0]
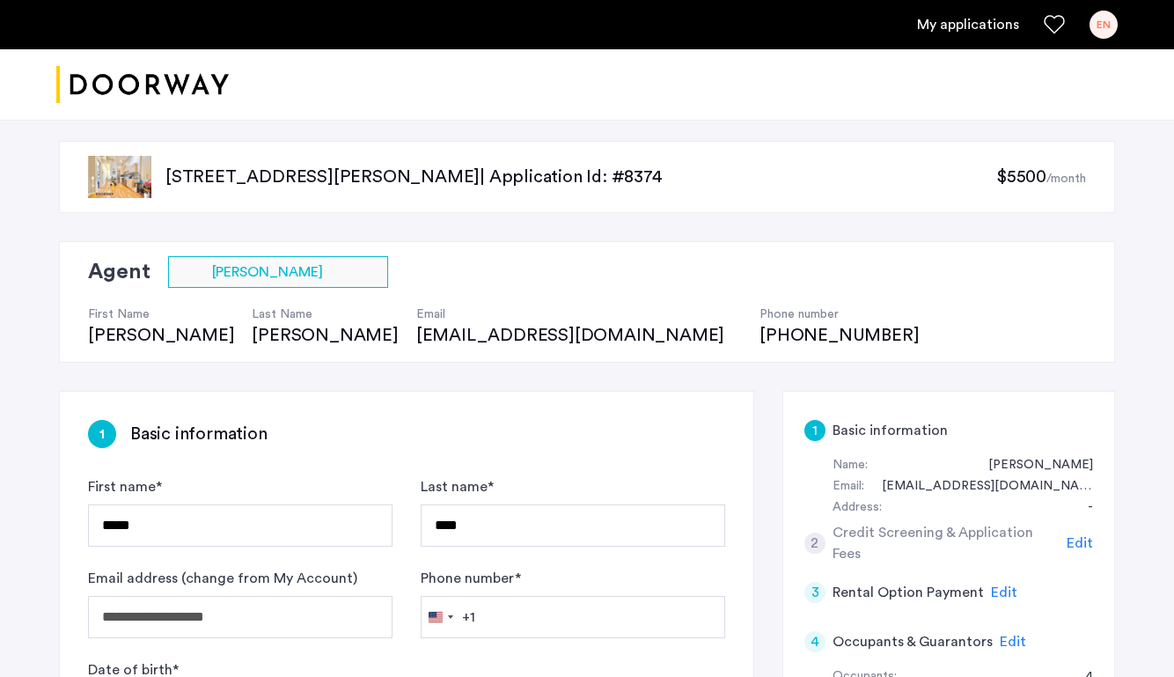
click at [176, 96] on img "Cazamio logo" at bounding box center [142, 85] width 173 height 66
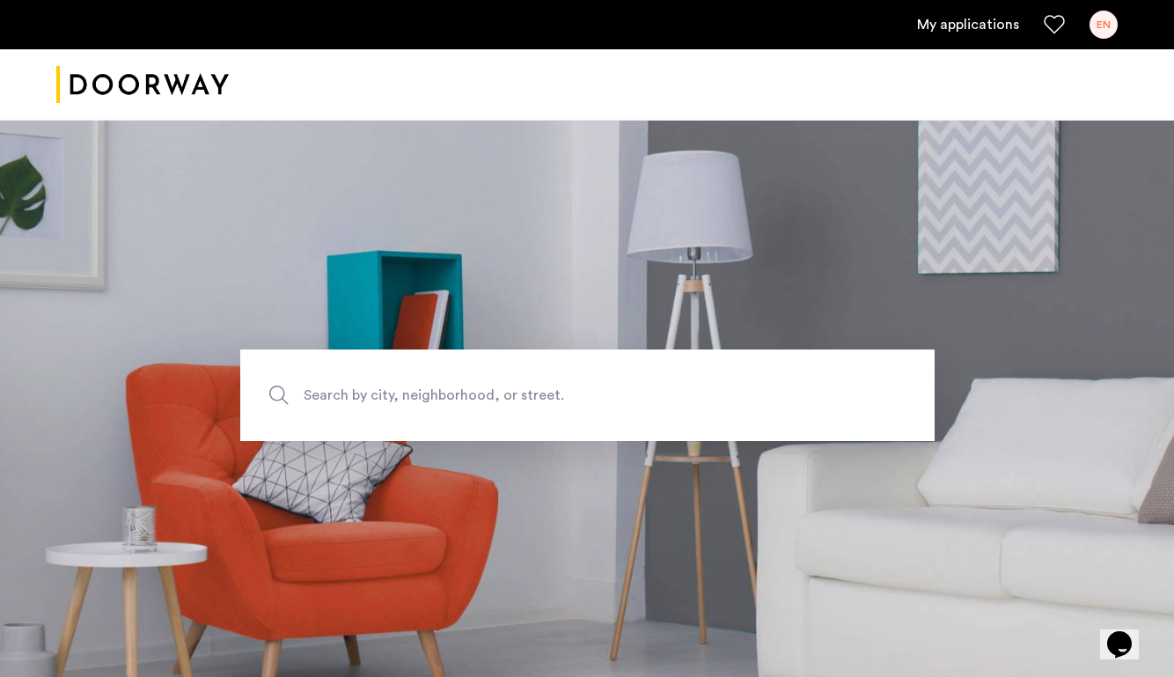
click at [949, 15] on link "My applications" at bounding box center [968, 24] width 102 height 21
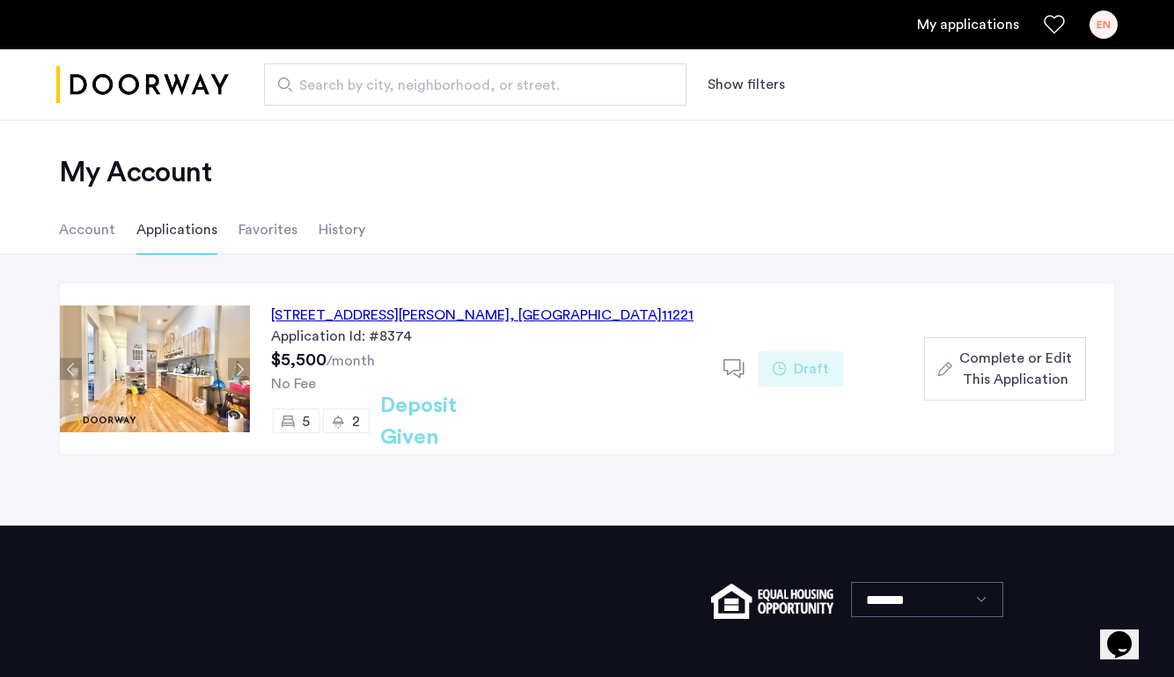
click at [422, 358] on div "[STREET_ADDRESS][PERSON_NAME] Application Id: #8374 $5,500 /month No Fee 5 2 De…" at bounding box center [487, 368] width 474 height 171
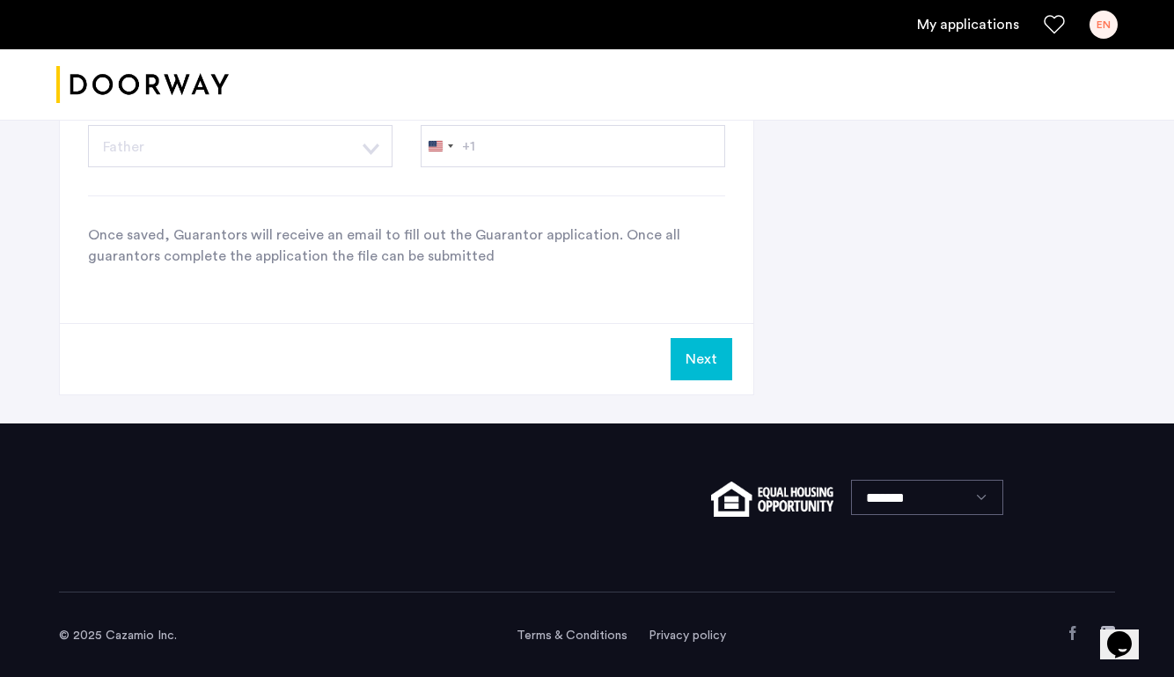
scroll to position [1903, 0]
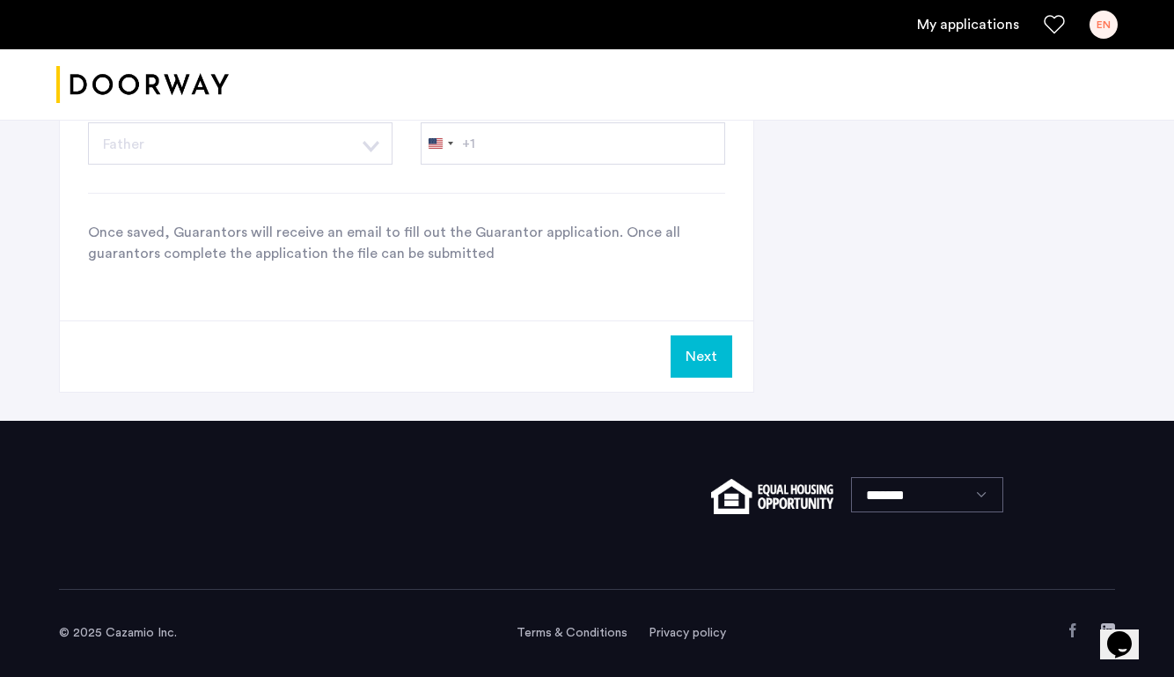
click at [689, 347] on button "Next" at bounding box center [702, 356] width 62 height 42
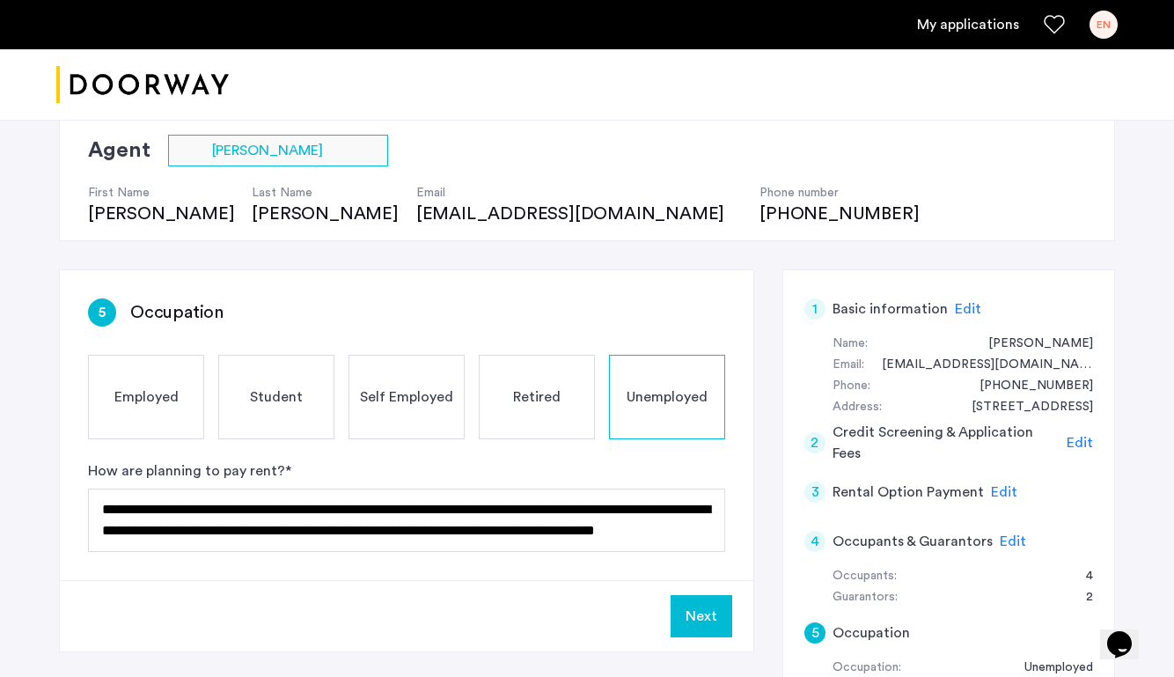
scroll to position [133, 0]
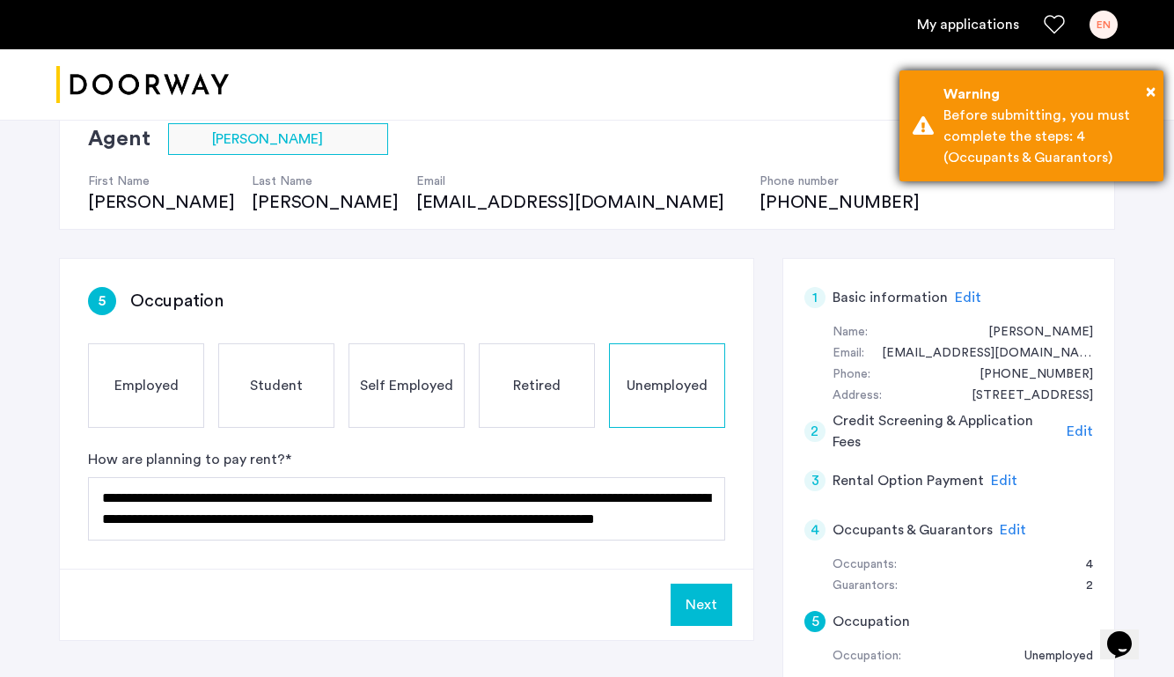
click at [1063, 112] on div "Before submitting, you must complete the steps: 4 (Occupants & Guarantors)" at bounding box center [1047, 136] width 207 height 63
